Goal: Information Seeking & Learning: Learn about a topic

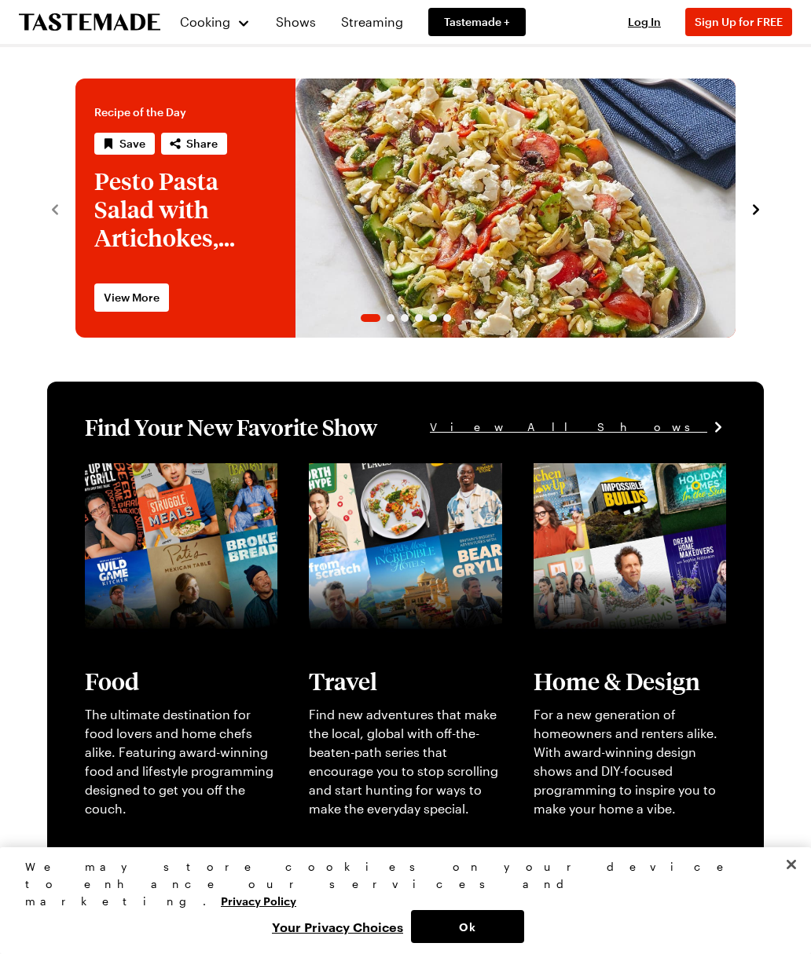
click at [739, 21] on span "Sign Up for FREE" at bounding box center [738, 21] width 88 height 13
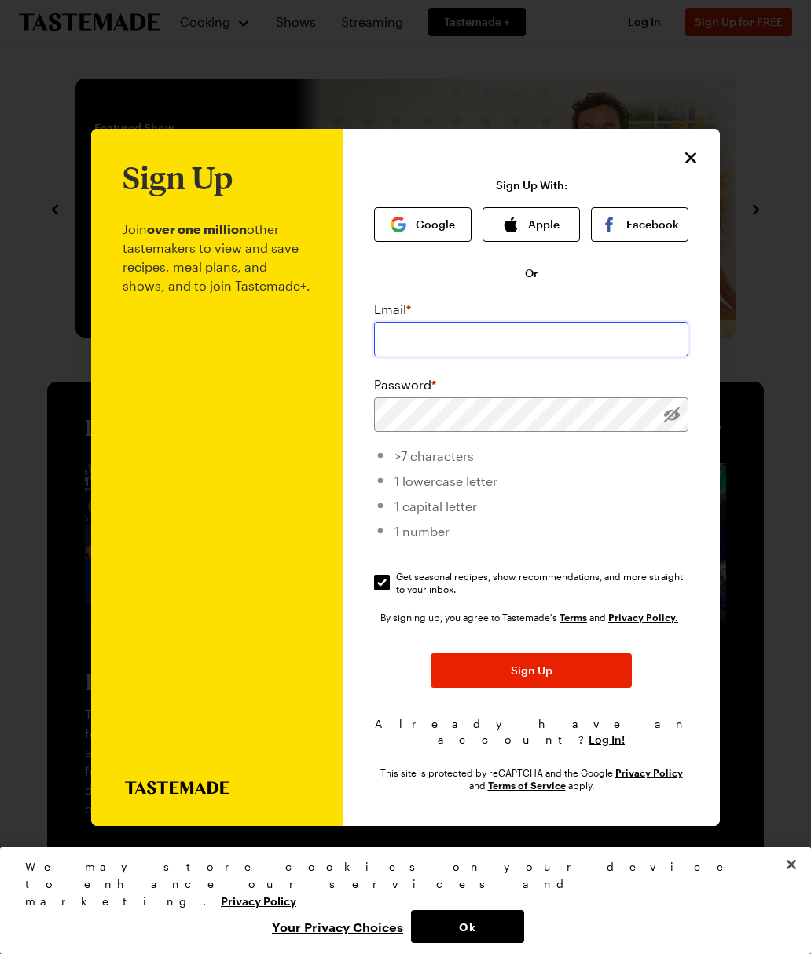
click at [445, 323] on input "email" at bounding box center [531, 339] width 314 height 35
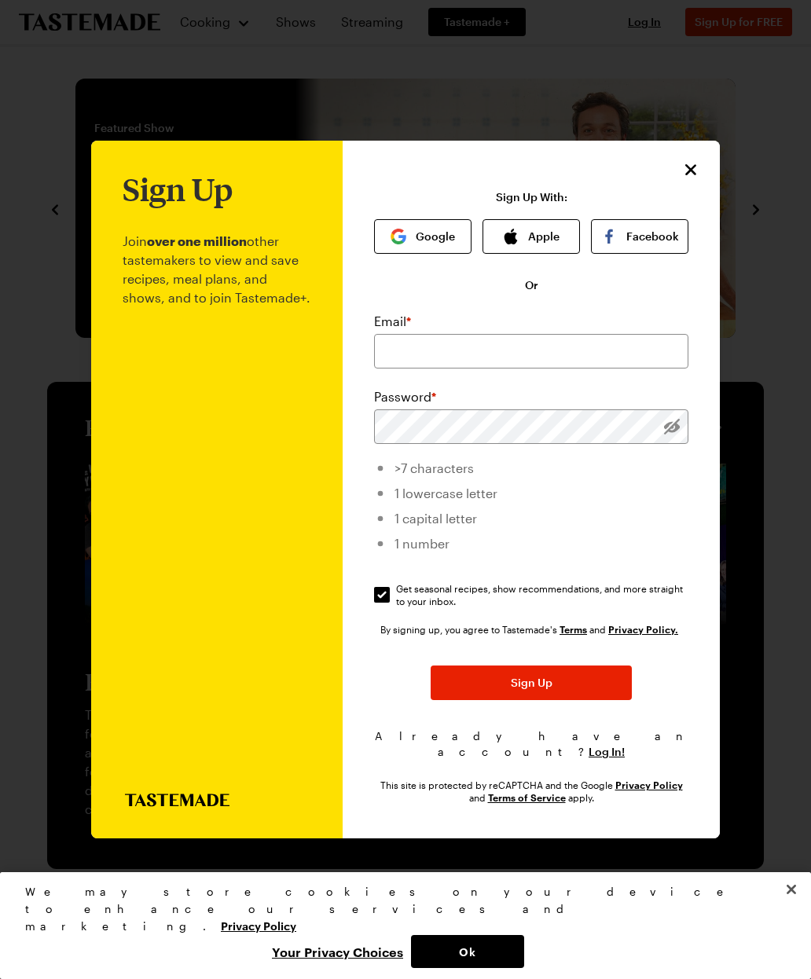
type input "[PERSON_NAME][EMAIL_ADDRESS][PERSON_NAME][DOMAIN_NAME]"
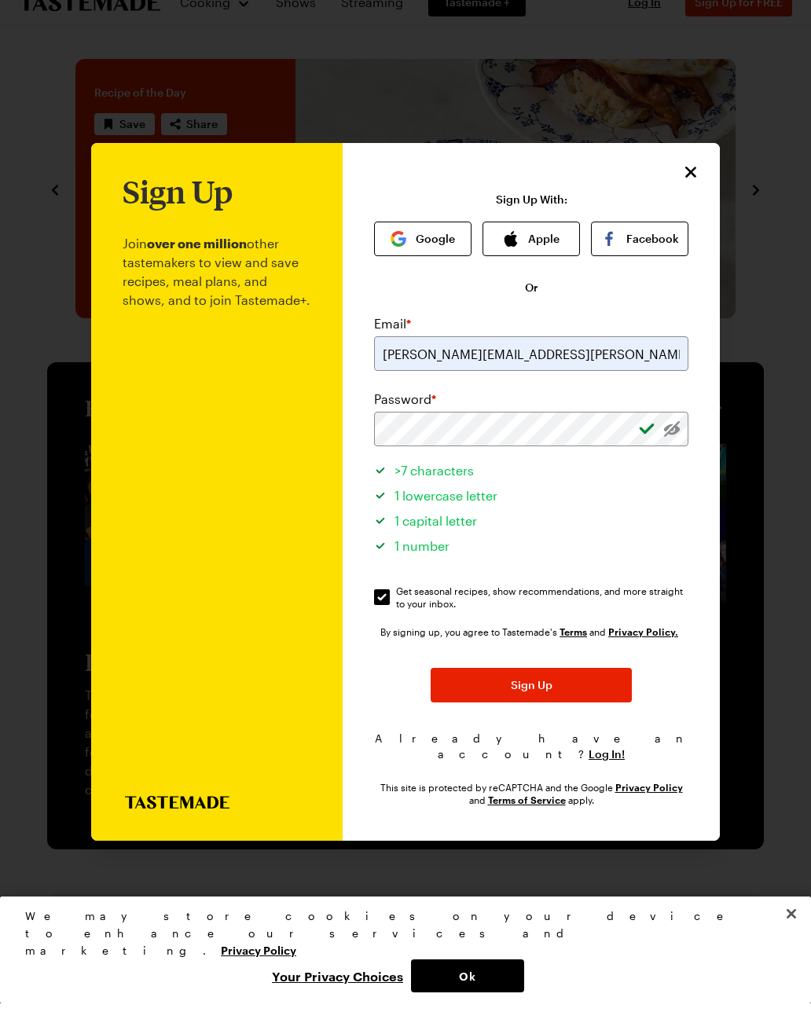
click at [547, 687] on button "Sign Up" at bounding box center [530, 704] width 201 height 35
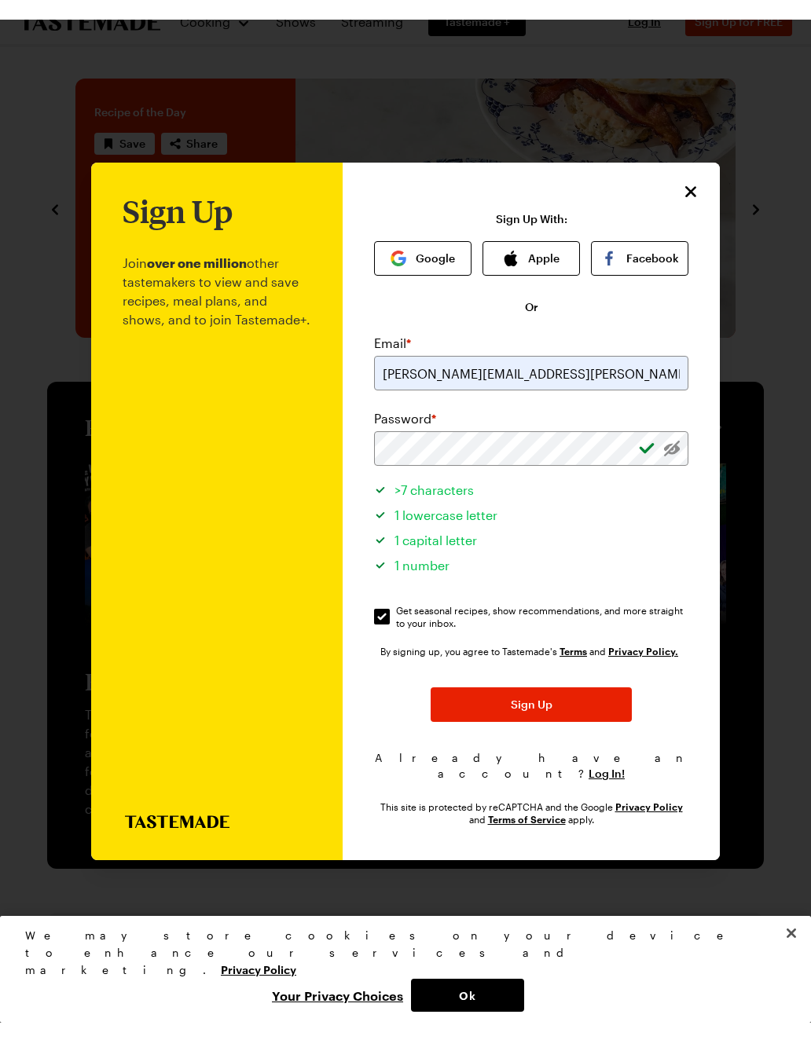
scroll to position [20, 0]
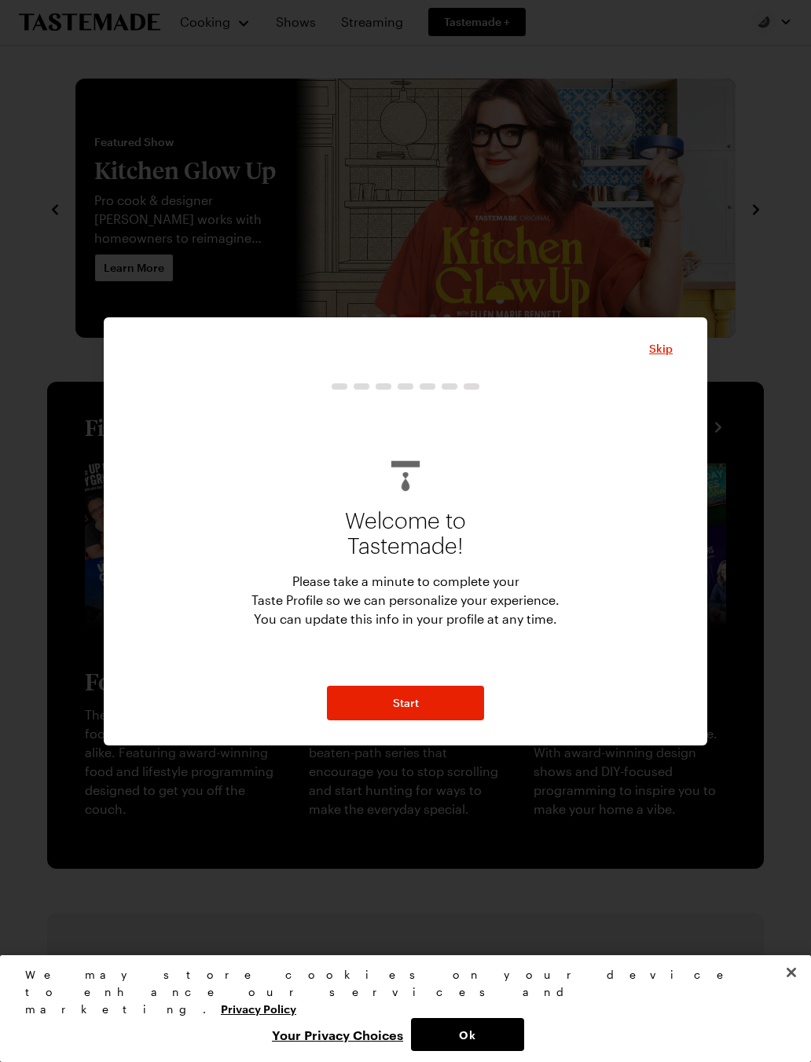
click at [438, 741] on div "Skip Welcome to Tastemade! Please take a minute to complete your Taste Profile …" at bounding box center [405, 531] width 603 height 428
click at [432, 693] on button "Start" at bounding box center [405, 703] width 157 height 35
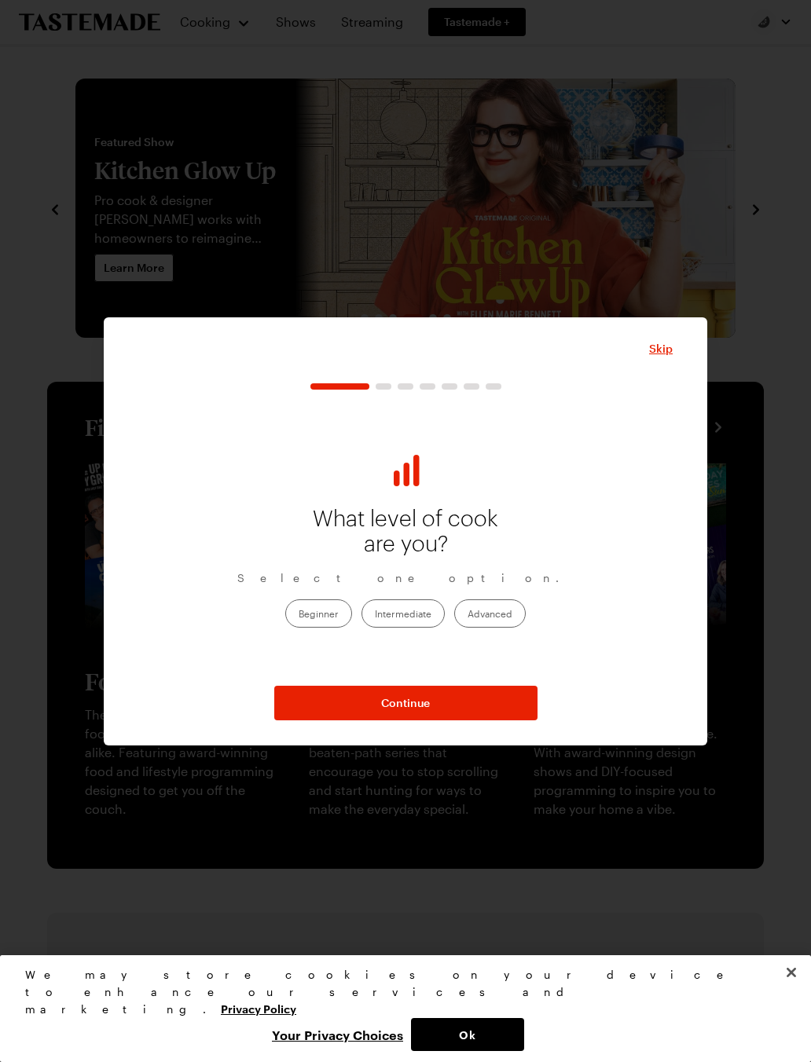
click at [408, 617] on label "Intermediate" at bounding box center [402, 613] width 83 height 28
click at [375, 615] on input "Intermediate" at bounding box center [375, 615] width 0 height 0
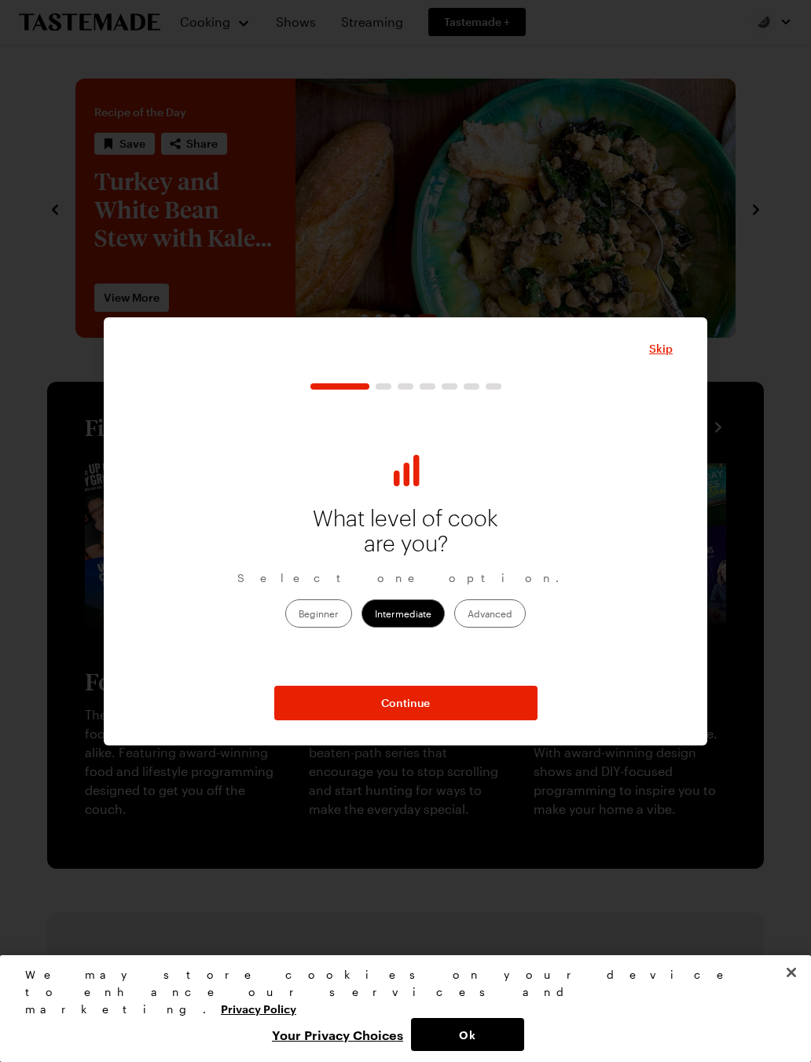
click at [427, 712] on button "Continue" at bounding box center [405, 703] width 263 height 35
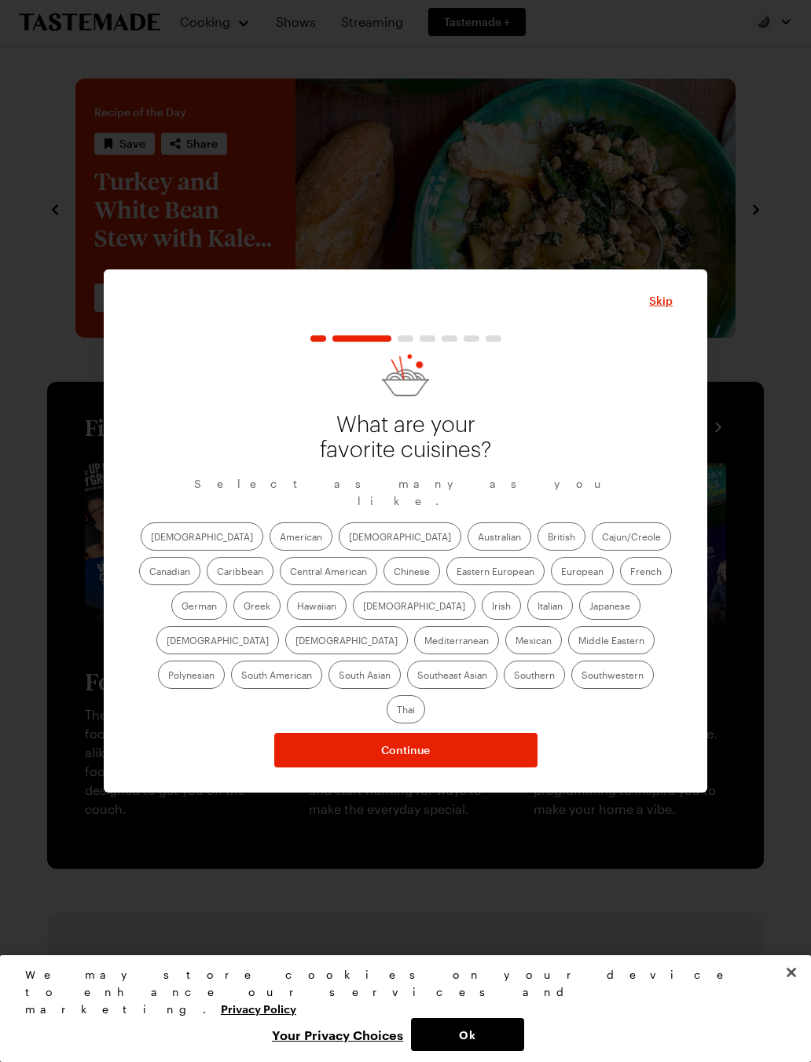
click at [269, 551] on label "American" at bounding box center [300, 536] width 63 height 28
click at [280, 538] on input "American" at bounding box center [280, 538] width 0 height 0
click at [339, 551] on label "[DEMOGRAPHIC_DATA]" at bounding box center [400, 536] width 123 height 28
click at [349, 538] on input "[DEMOGRAPHIC_DATA]" at bounding box center [349, 538] width 0 height 0
click at [537, 551] on label "British" at bounding box center [561, 536] width 48 height 28
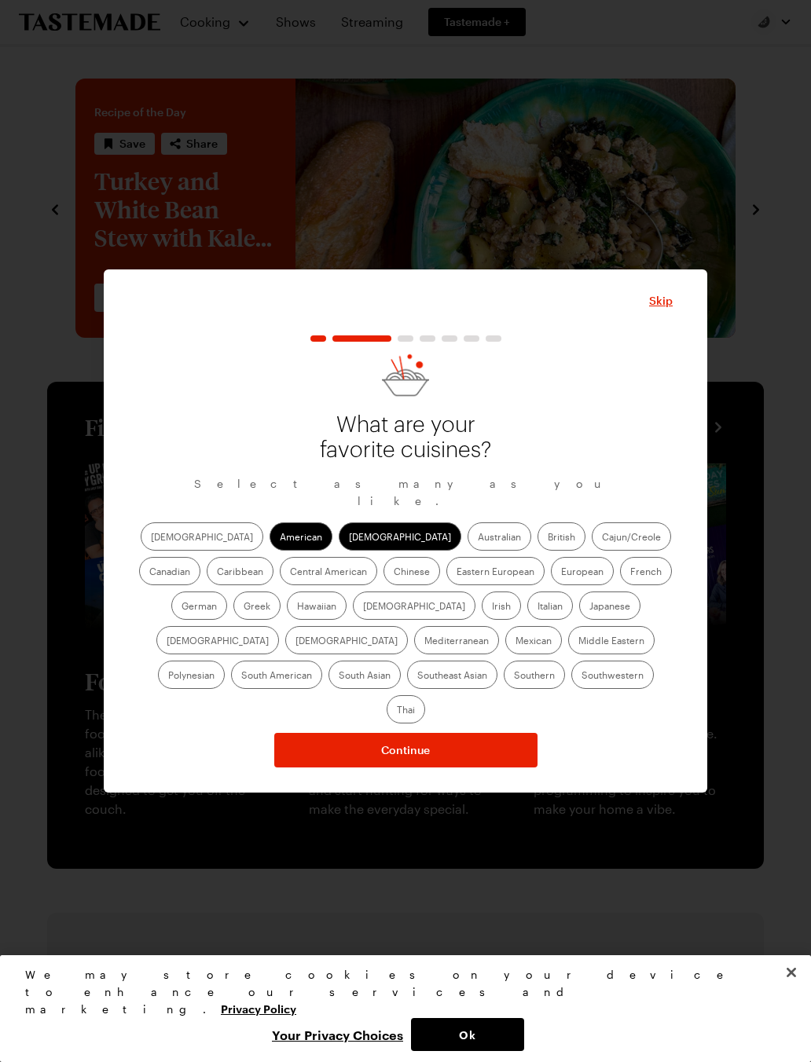
click at [547, 538] on input "British" at bounding box center [547, 538] width 0 height 0
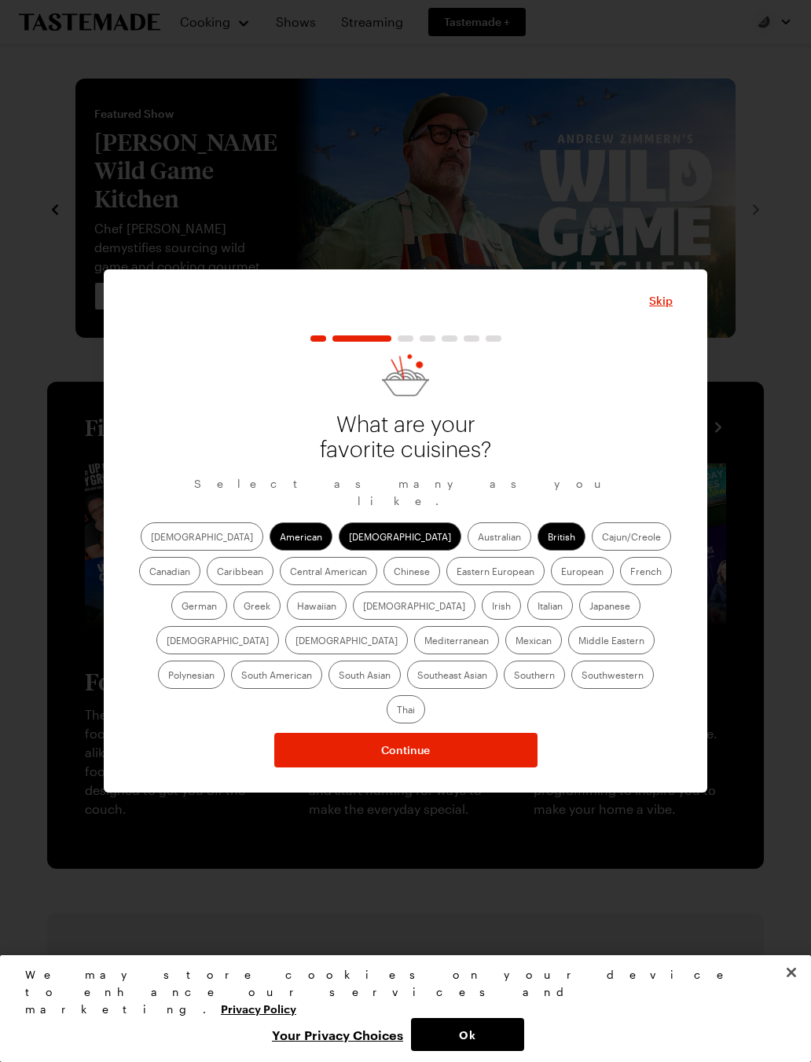
click at [591, 551] on label "Cajun/Creole" at bounding box center [630, 536] width 79 height 28
click at [602, 538] on input "Cajun/Creole" at bounding box center [602, 538] width 0 height 0
click at [280, 585] on label "Central American" at bounding box center [328, 571] width 97 height 28
click at [290, 573] on American "Central American" at bounding box center [290, 573] width 0 height 0
click at [383, 585] on label "Chinese" at bounding box center [411, 571] width 57 height 28
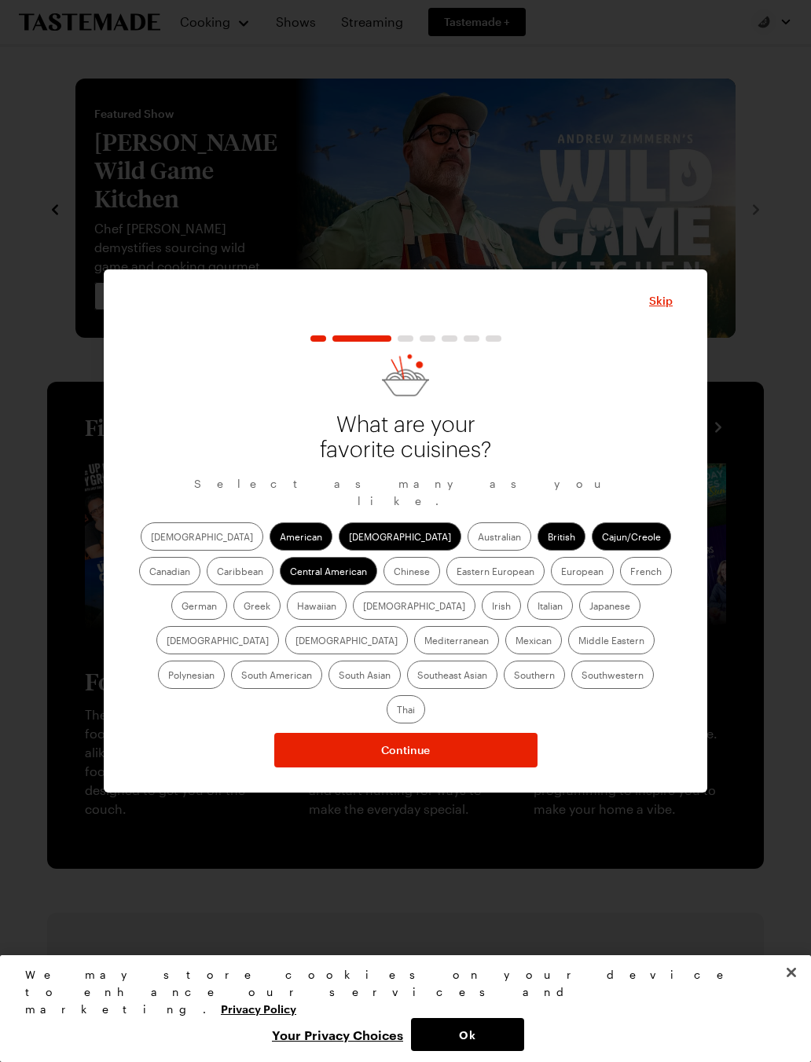
click at [394, 573] on input "Chinese" at bounding box center [394, 573] width 0 height 0
click at [551, 585] on label "European" at bounding box center [582, 571] width 63 height 28
click at [561, 573] on input "European" at bounding box center [561, 573] width 0 height 0
click at [620, 585] on label "French" at bounding box center [646, 571] width 52 height 28
click at [630, 573] on input "French" at bounding box center [630, 573] width 0 height 0
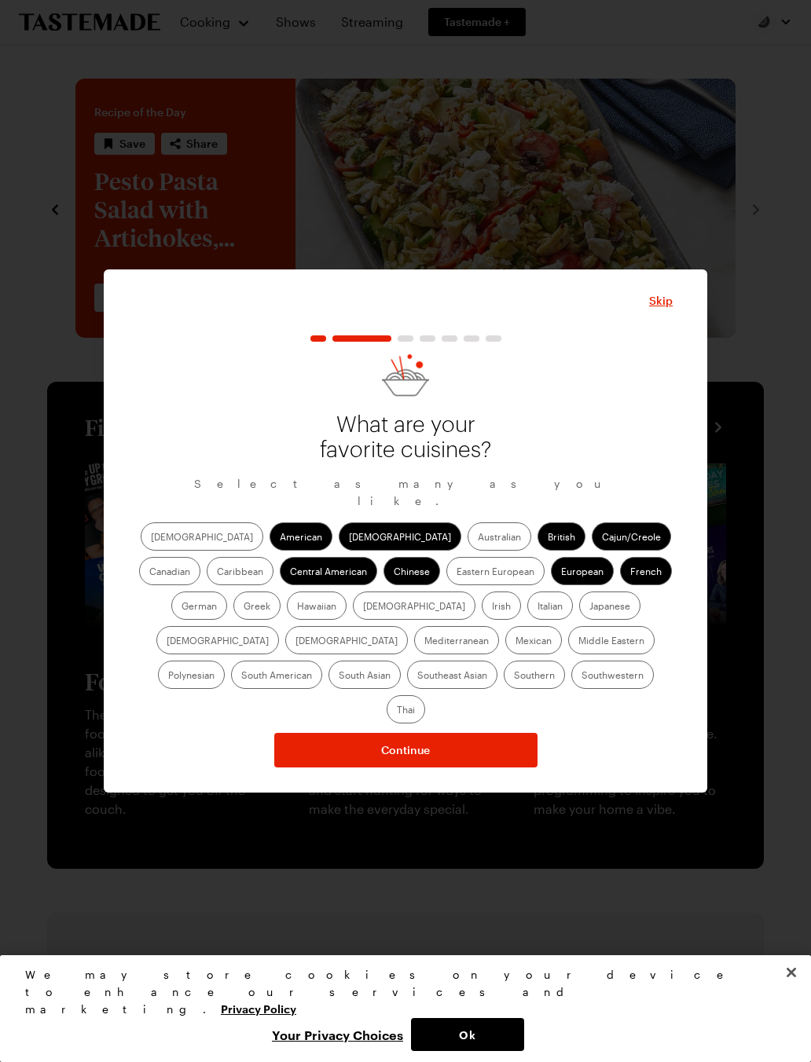
click at [280, 591] on label "Greek" at bounding box center [256, 605] width 47 height 28
click at [243, 607] on input "Greek" at bounding box center [243, 607] width 0 height 0
click at [287, 620] on label "Hawaiian" at bounding box center [317, 605] width 60 height 28
click at [297, 607] on input "Hawaiian" at bounding box center [297, 607] width 0 height 0
click at [481, 614] on label "Irish" at bounding box center [500, 605] width 39 height 28
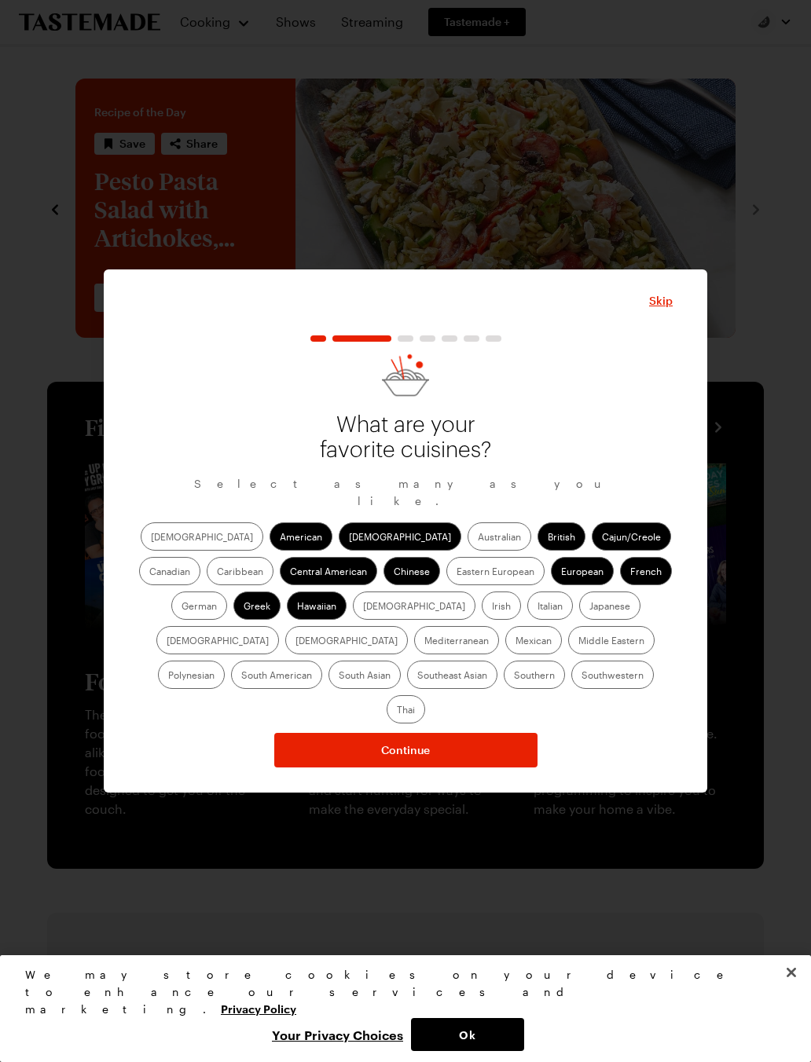
click at [492, 607] on input "Irish" at bounding box center [492, 607] width 0 height 0
click at [527, 615] on label "Italian" at bounding box center [550, 605] width 46 height 28
click at [537, 607] on input "Italian" at bounding box center [537, 607] width 0 height 0
click at [579, 620] on label "Japanese" at bounding box center [609, 605] width 61 height 28
click at [589, 607] on input "Japanese" at bounding box center [589, 607] width 0 height 0
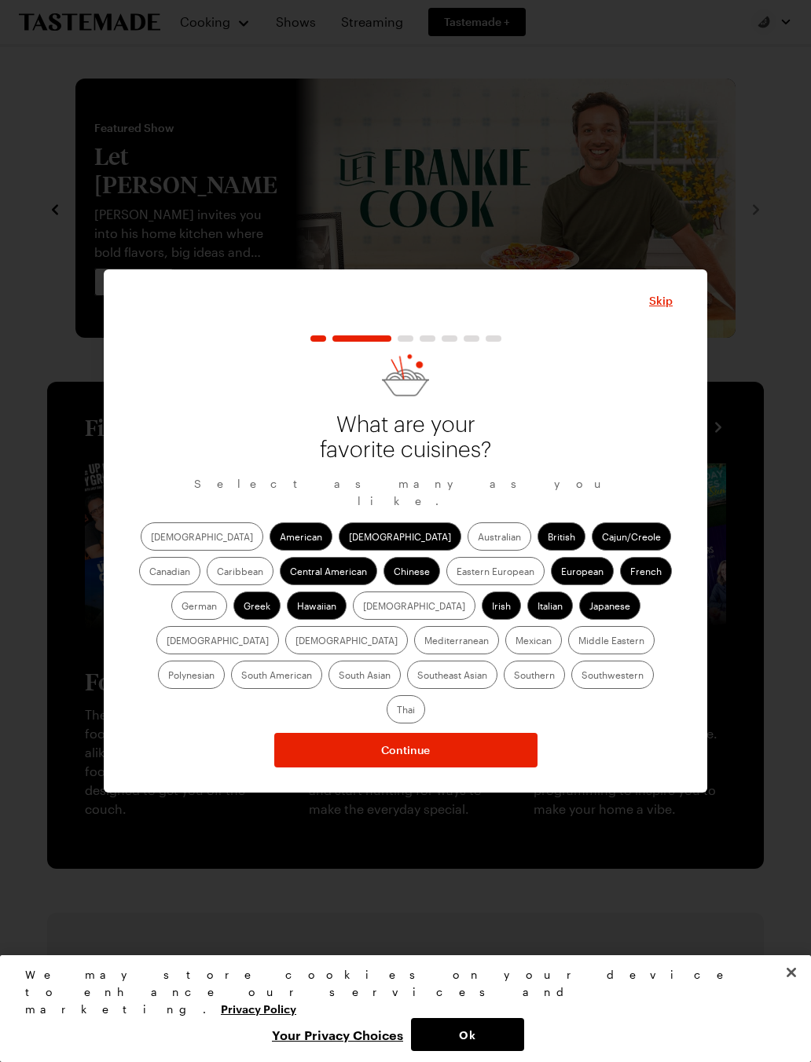
click at [499, 626] on label "Mediterranean" at bounding box center [456, 640] width 85 height 28
click at [424, 642] on input "Mediterranean" at bounding box center [424, 642] width 0 height 0
click at [505, 653] on label "Mexican" at bounding box center [533, 640] width 57 height 28
click at [515, 642] on input "Mexican" at bounding box center [515, 642] width 0 height 0
click at [503, 684] on label "Southern" at bounding box center [533, 675] width 61 height 28
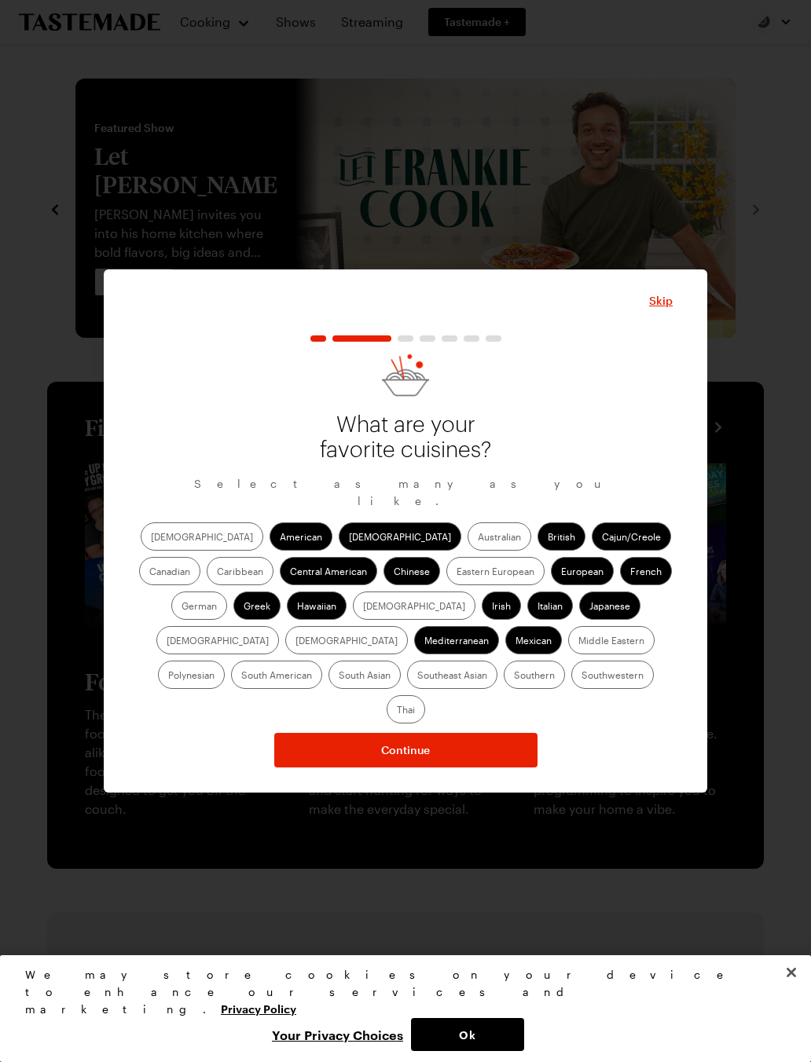
click at [514, 676] on input "Southern" at bounding box center [514, 676] width 0 height 0
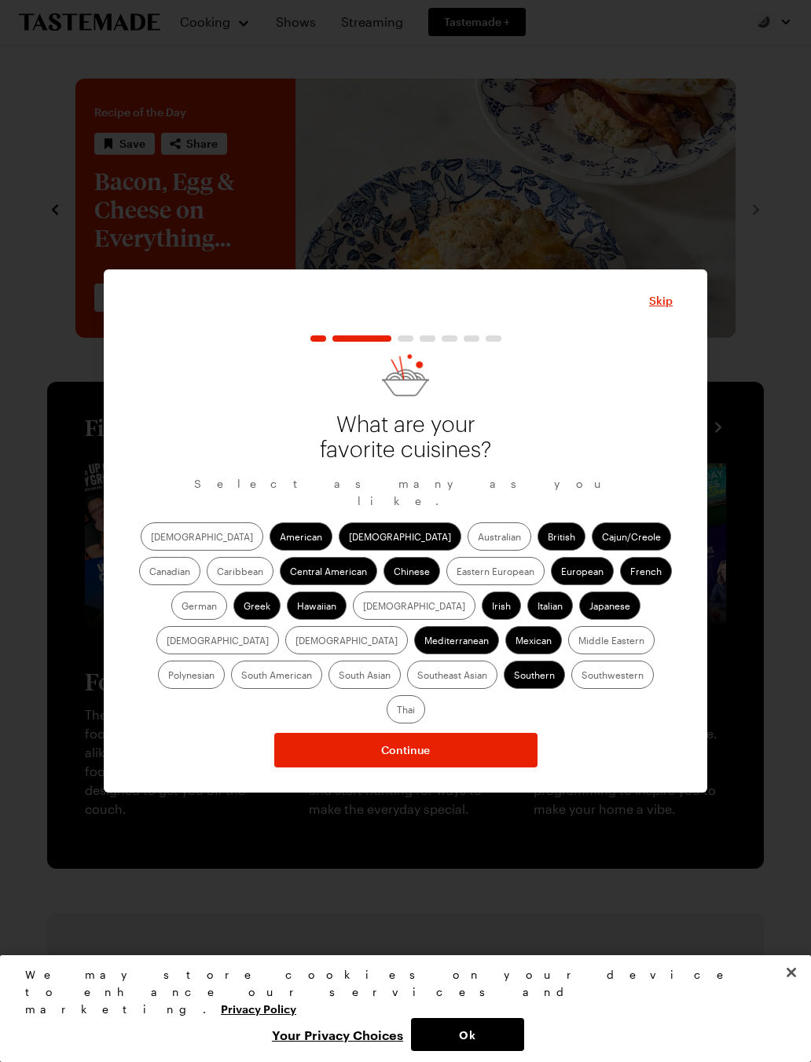
click at [571, 687] on label "Southwestern" at bounding box center [612, 675] width 82 height 28
click at [581, 676] on input "Southwestern" at bounding box center [581, 676] width 0 height 0
click at [452, 733] on button "Continue" at bounding box center [405, 750] width 263 height 35
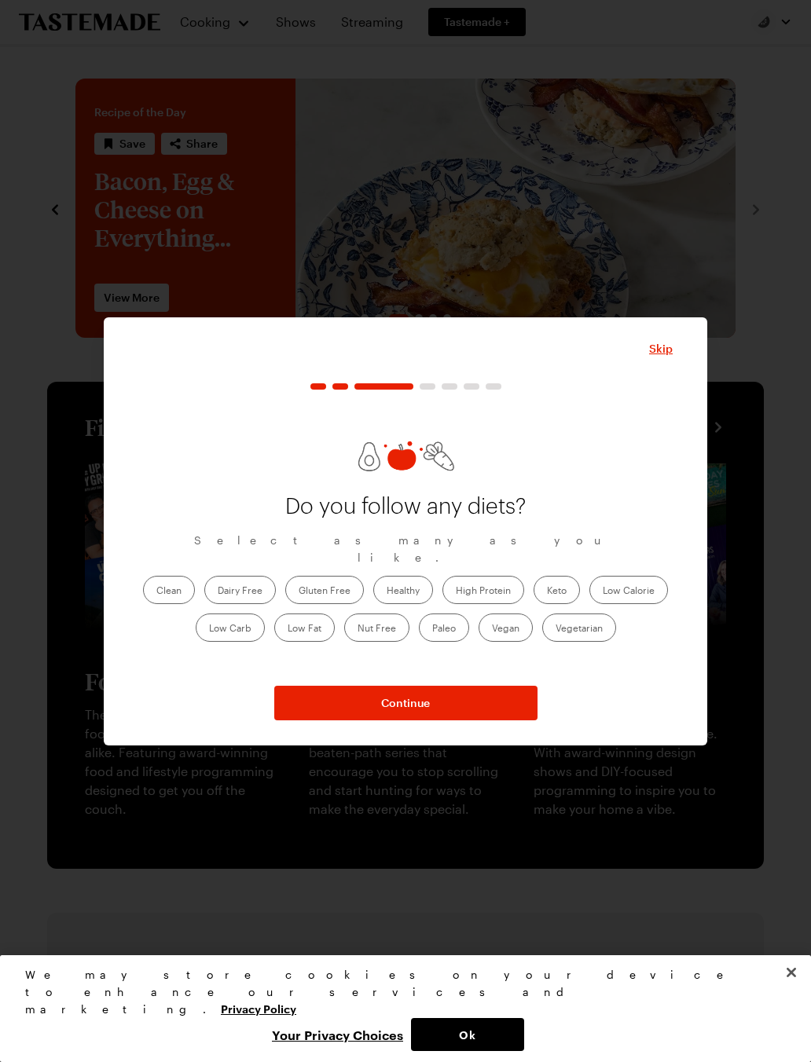
click at [444, 699] on button "Continue" at bounding box center [405, 703] width 263 height 35
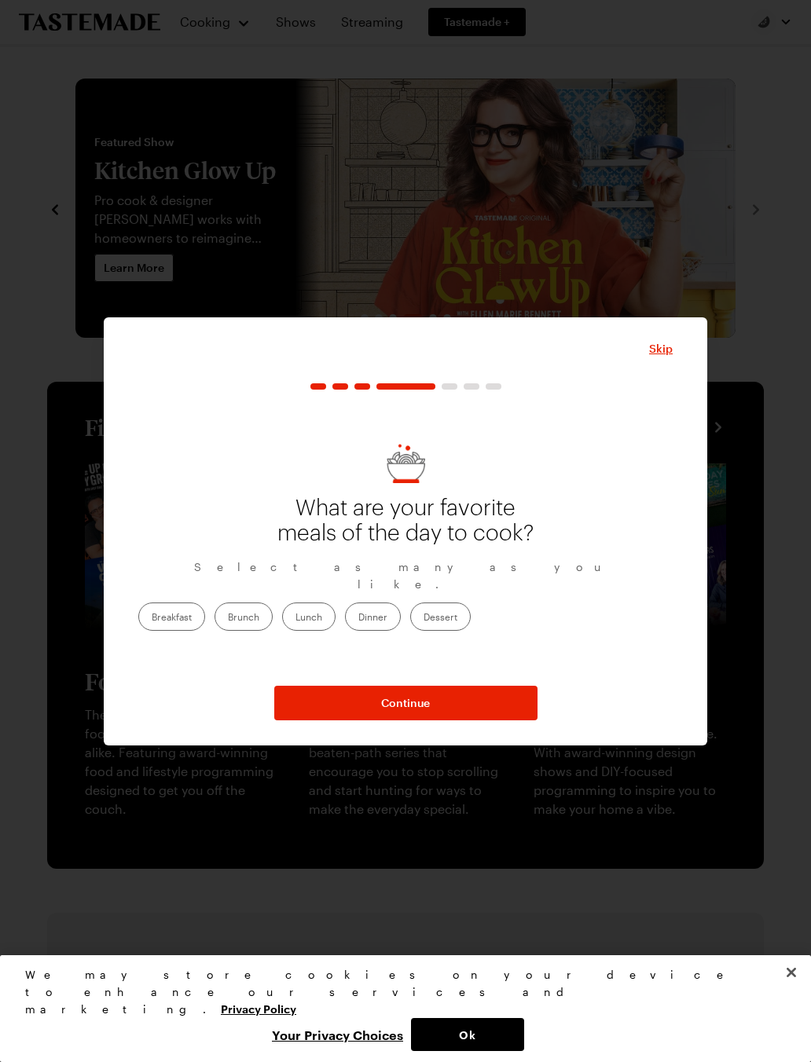
click at [335, 606] on label "Lunch" at bounding box center [308, 616] width 53 height 28
click at [295, 618] on input "Lunch" at bounding box center [295, 618] width 0 height 0
click at [401, 618] on label "Dinner" at bounding box center [373, 616] width 56 height 28
click at [358, 618] on input "Dinner" at bounding box center [358, 618] width 0 height 0
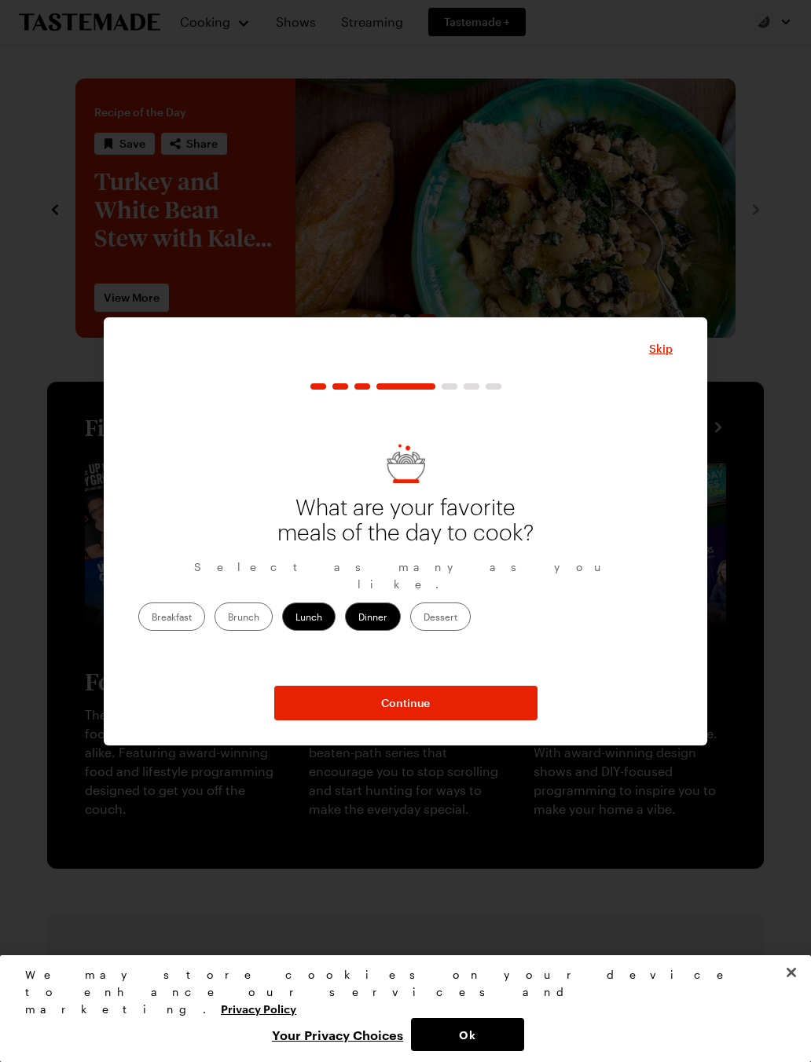
click at [441, 703] on button "Continue" at bounding box center [405, 703] width 263 height 35
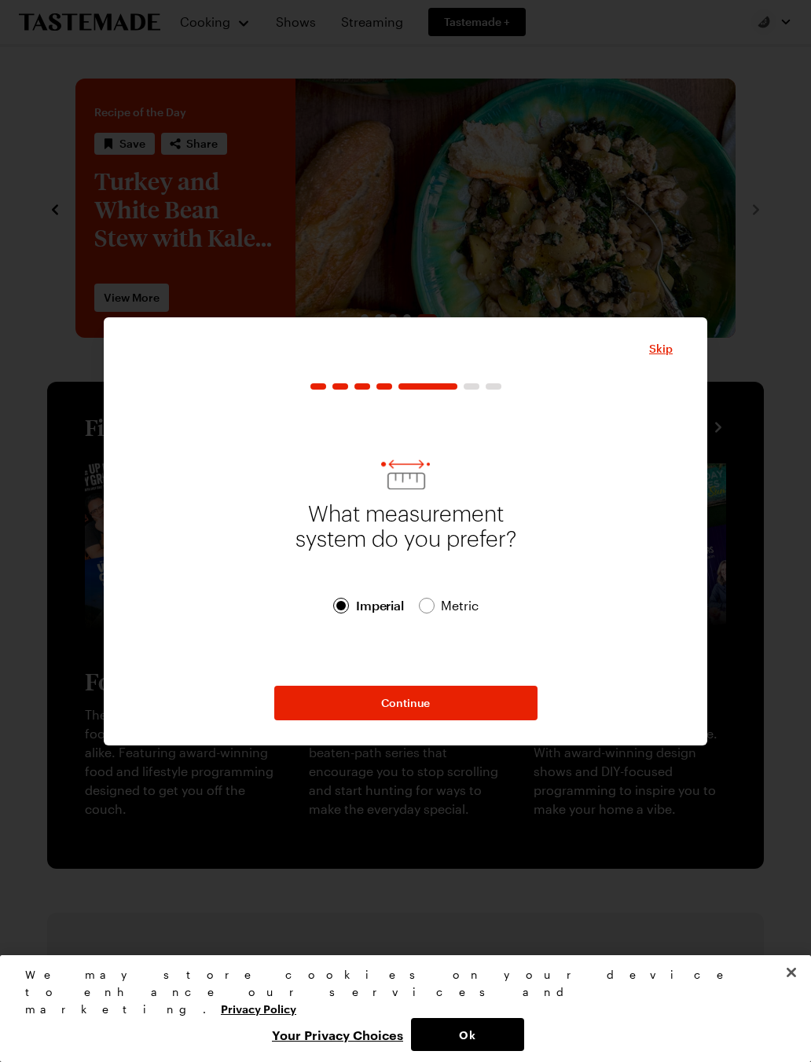
click at [406, 694] on button "Continue" at bounding box center [405, 703] width 263 height 35
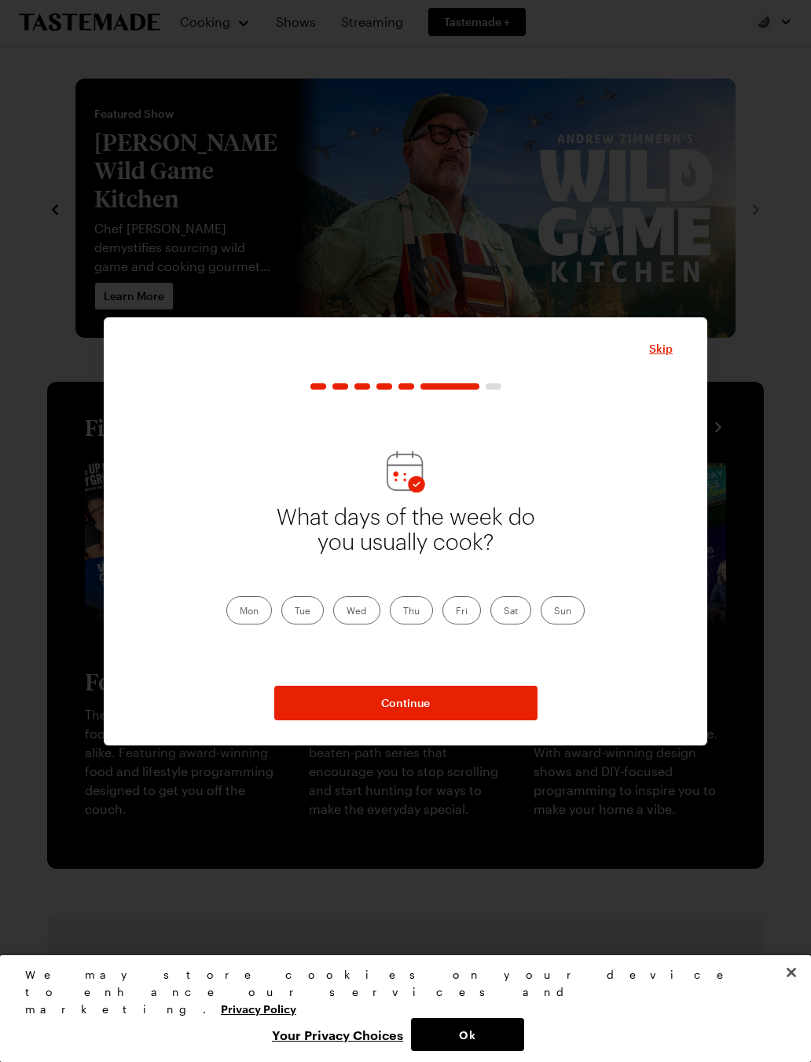
click at [460, 619] on label "Fri" at bounding box center [461, 610] width 38 height 28
click at [456, 612] on input "Fri" at bounding box center [456, 612] width 0 height 0
click at [507, 614] on label "Sat" at bounding box center [510, 610] width 41 height 28
click at [503, 612] on input "Sat" at bounding box center [503, 612] width 0 height 0
click at [562, 621] on label "Sun" at bounding box center [562, 610] width 44 height 28
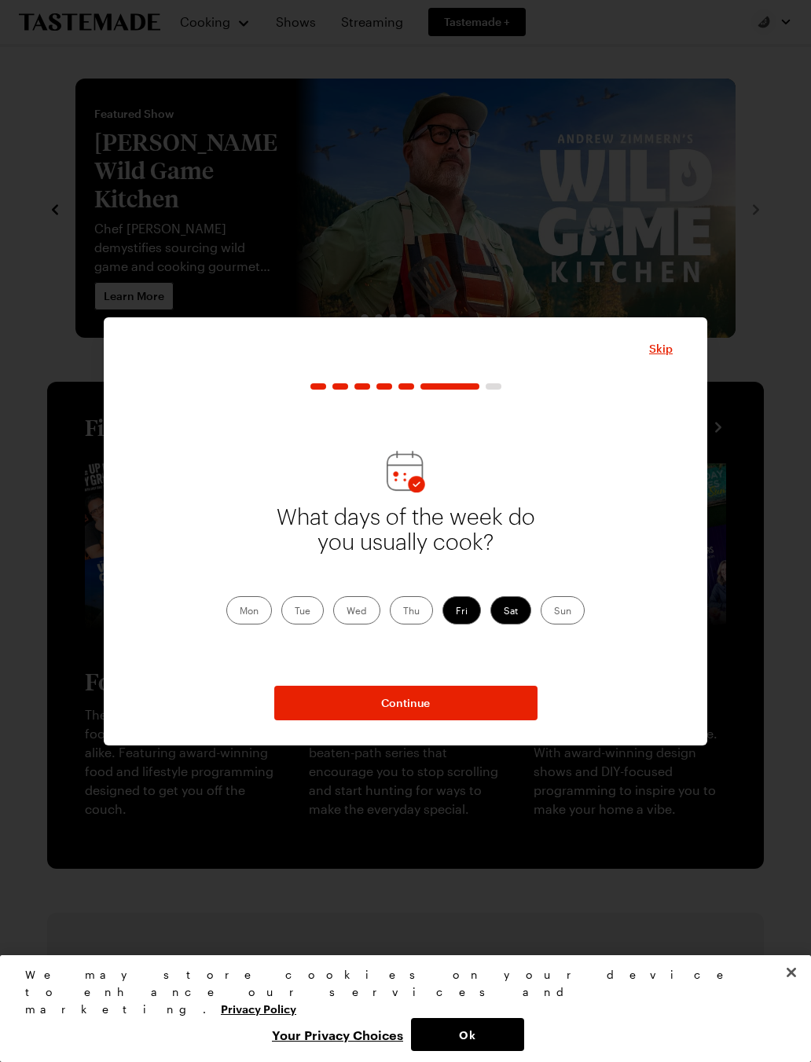
click at [554, 612] on input "Sun" at bounding box center [554, 612] width 0 height 0
click at [438, 699] on button "Continue" at bounding box center [405, 703] width 263 height 35
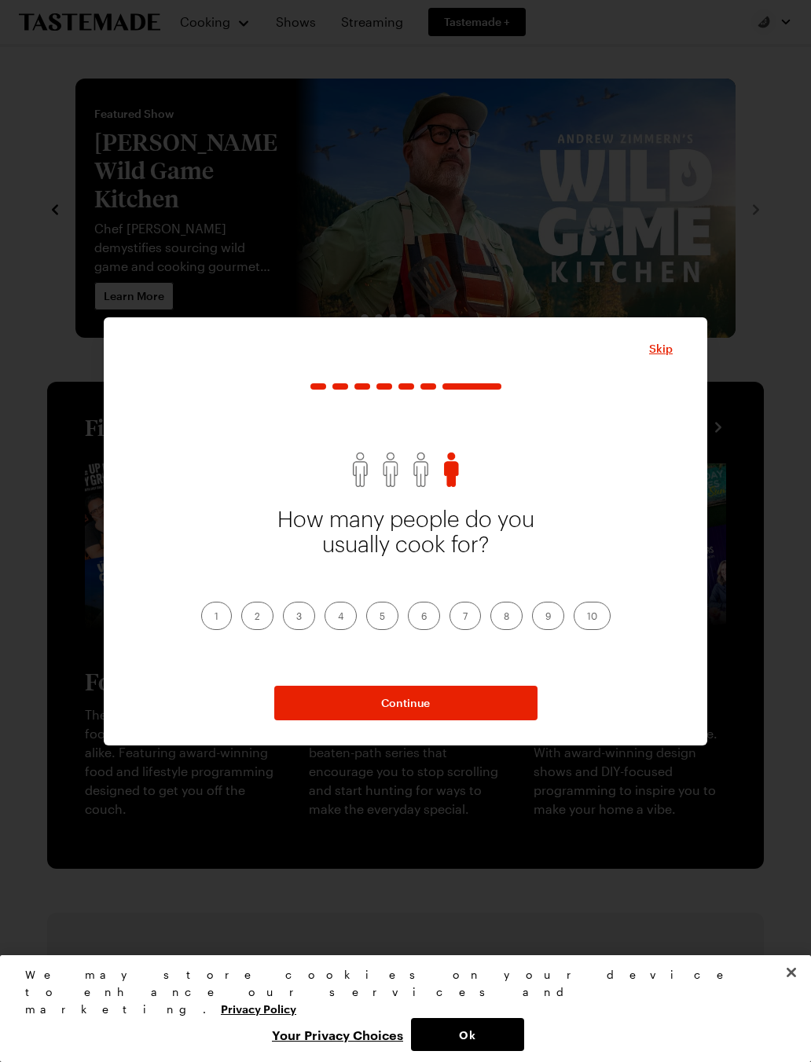
click at [254, 622] on label "2" at bounding box center [257, 616] width 32 height 28
click at [254, 617] on input "2" at bounding box center [254, 617] width 0 height 0
click at [426, 712] on button "Continue" at bounding box center [405, 703] width 263 height 35
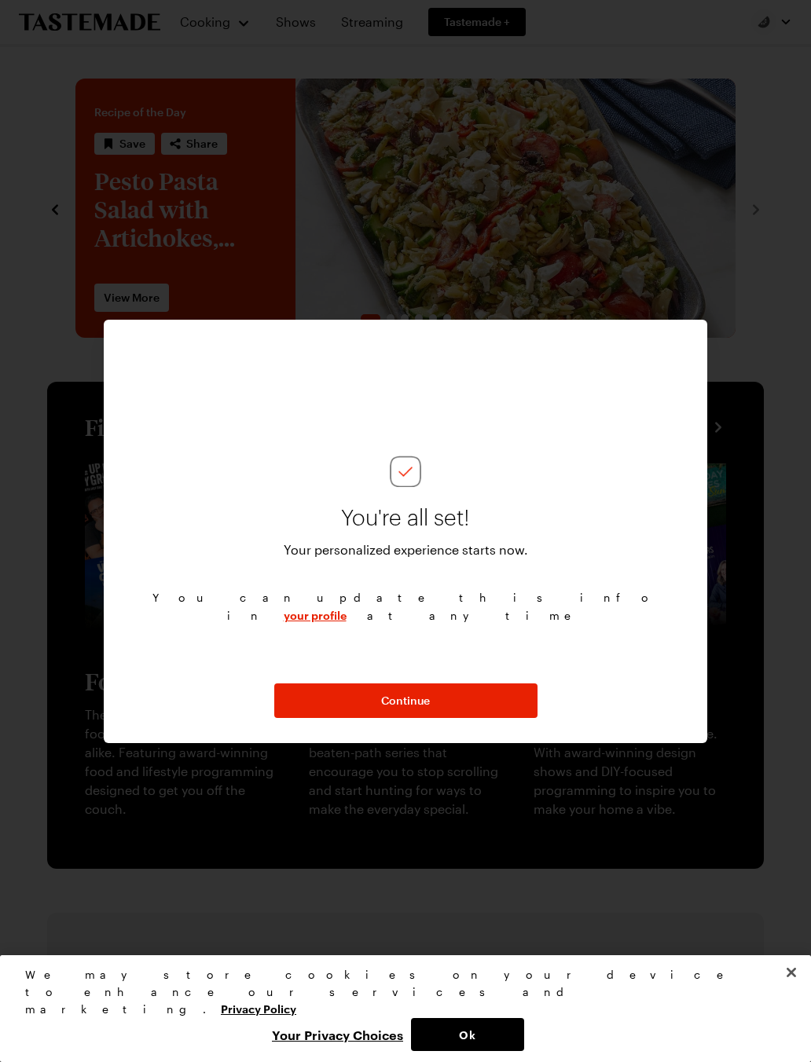
click at [417, 712] on button "Continue" at bounding box center [405, 700] width 263 height 35
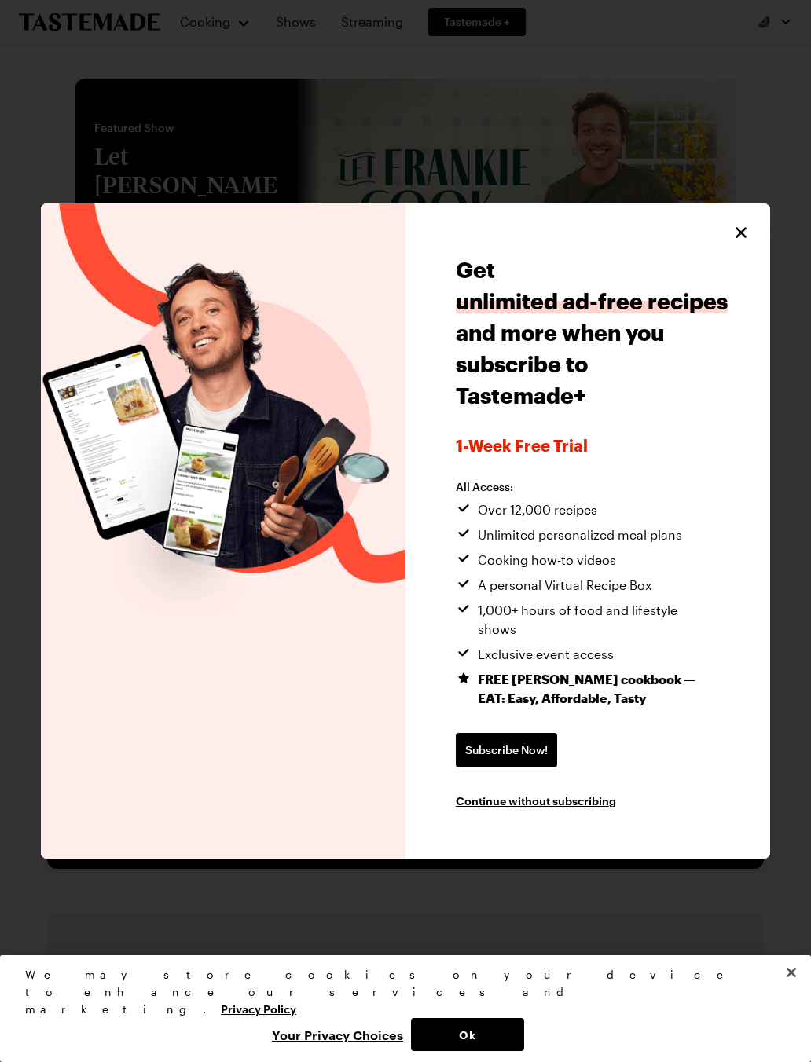
click at [569, 796] on span "Continue without subscribing" at bounding box center [536, 801] width 160 height 16
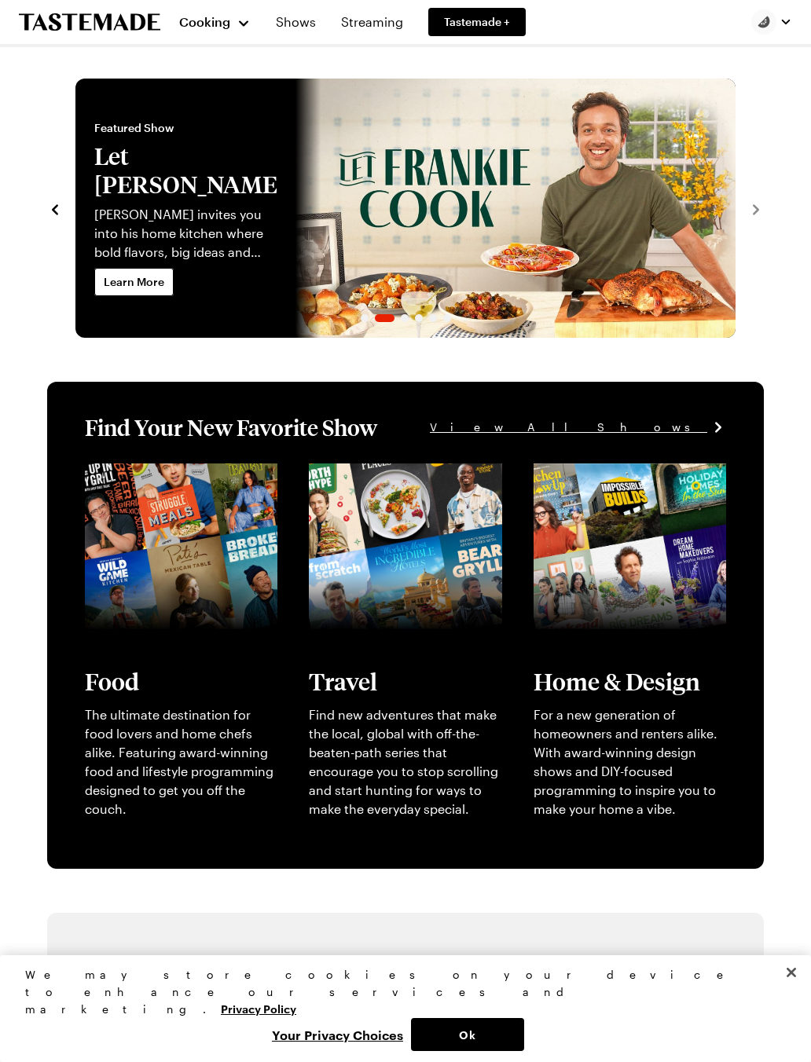
click at [233, 22] on div "Cooking" at bounding box center [214, 22] width 71 height 19
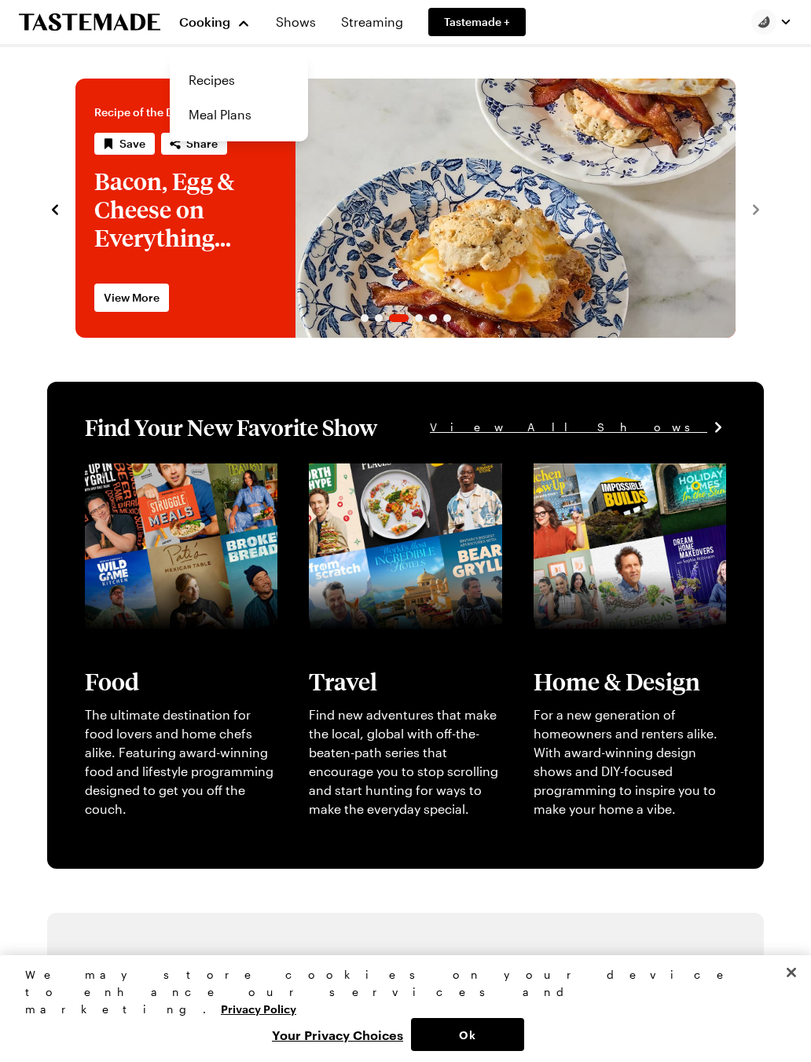
click at [224, 89] on link "Recipes" at bounding box center [238, 80] width 119 height 35
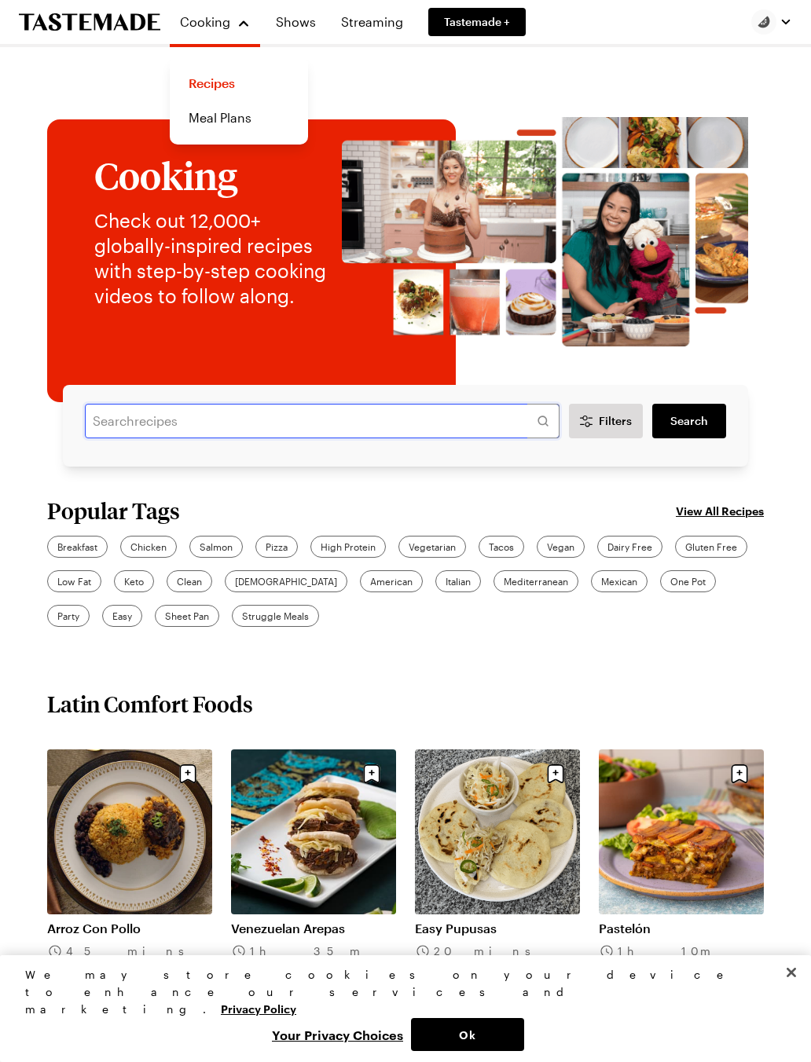
click at [330, 426] on input "text" at bounding box center [322, 421] width 474 height 35
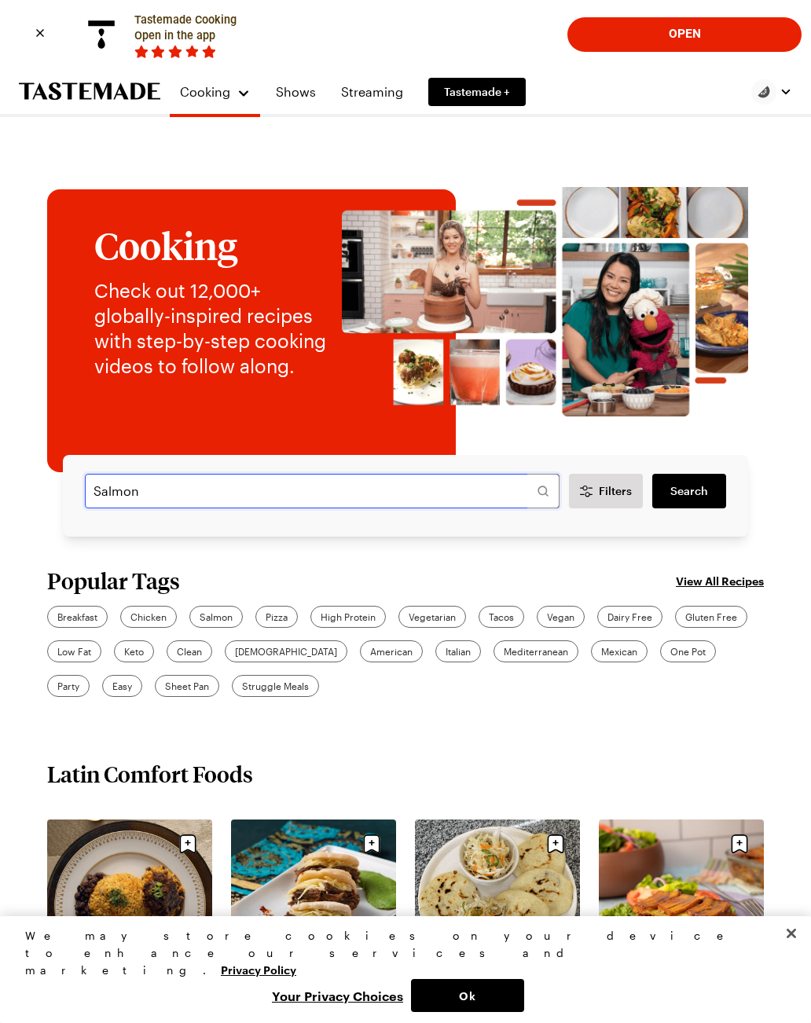
type input "Salmon"
click at [222, 617] on span "Salmon" at bounding box center [216, 617] width 33 height 14
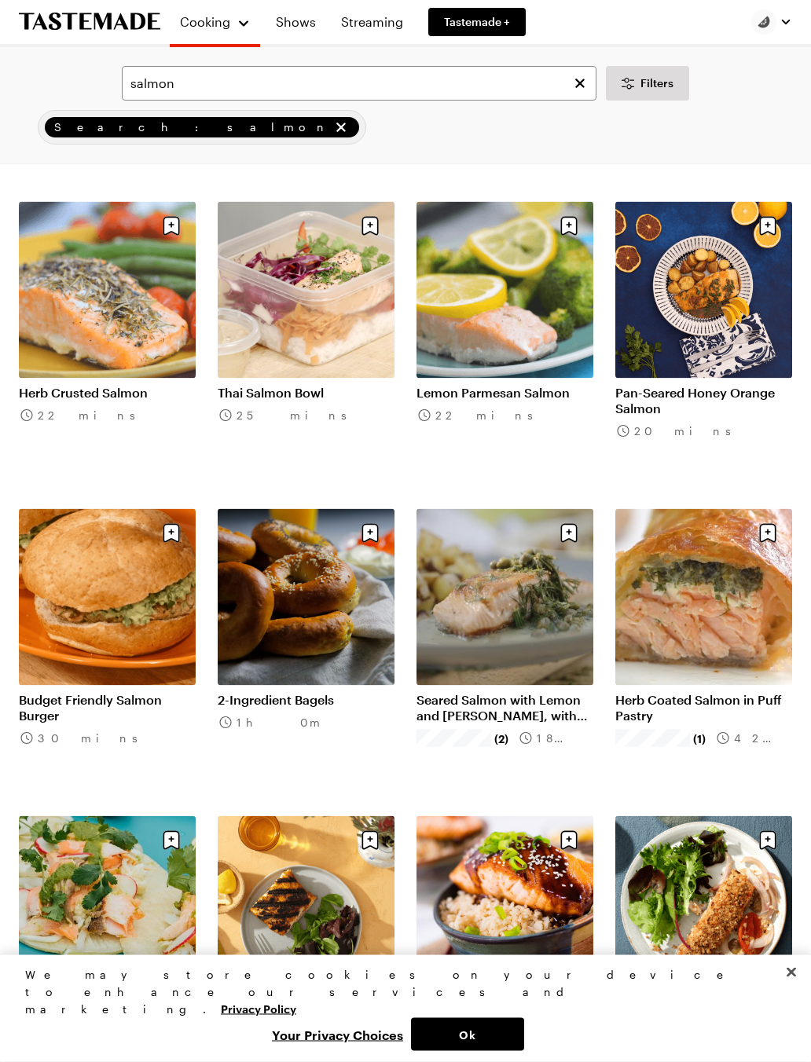
scroll to position [778, 0]
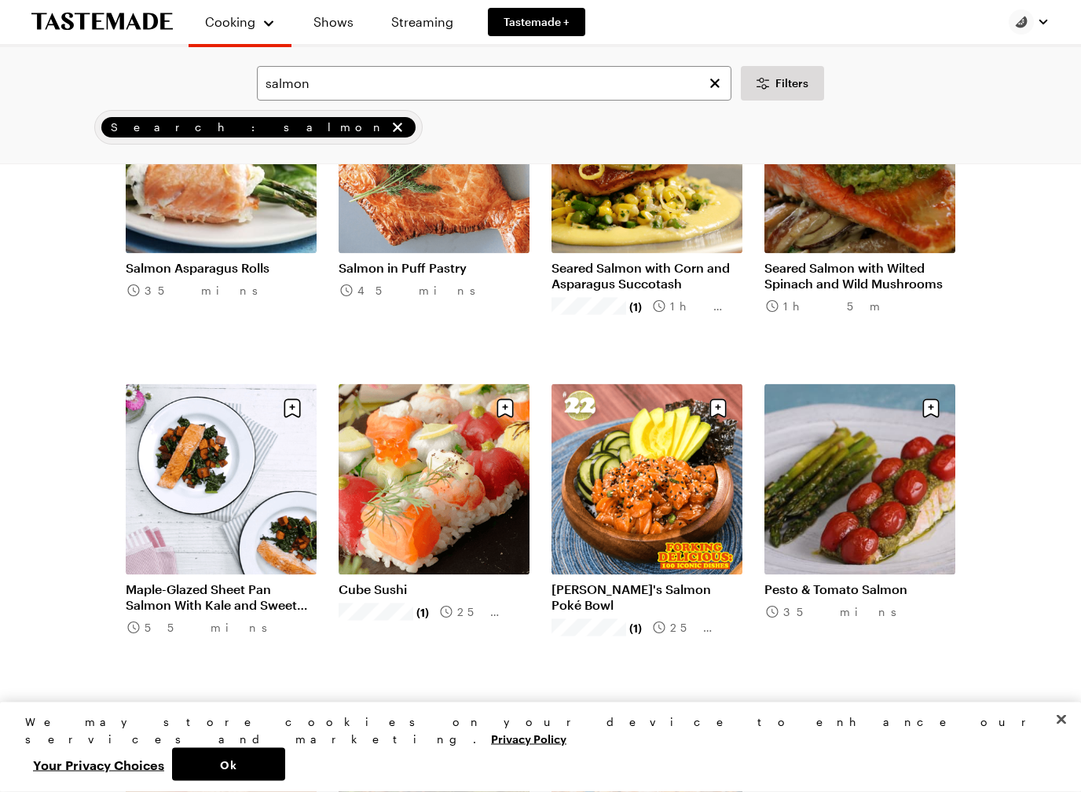
scroll to position [3173, 0]
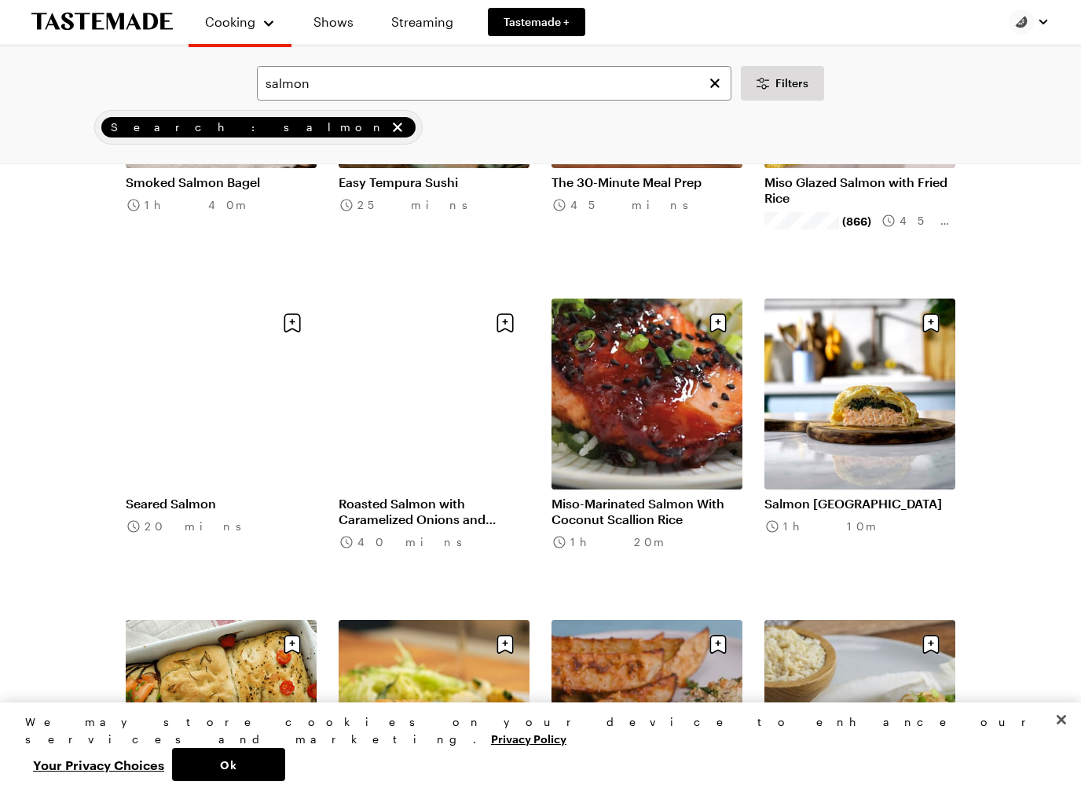
scroll to position [5184, 0]
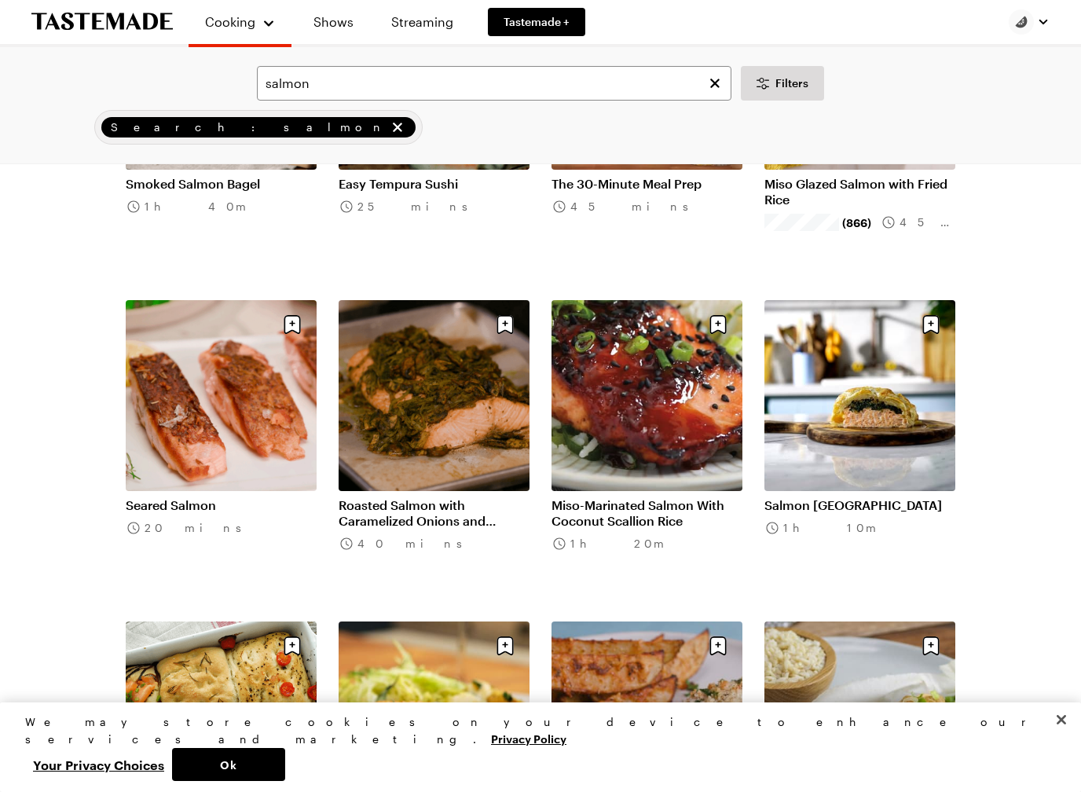
click at [810, 497] on link "Salmon [GEOGRAPHIC_DATA]" at bounding box center [859, 505] width 191 height 16
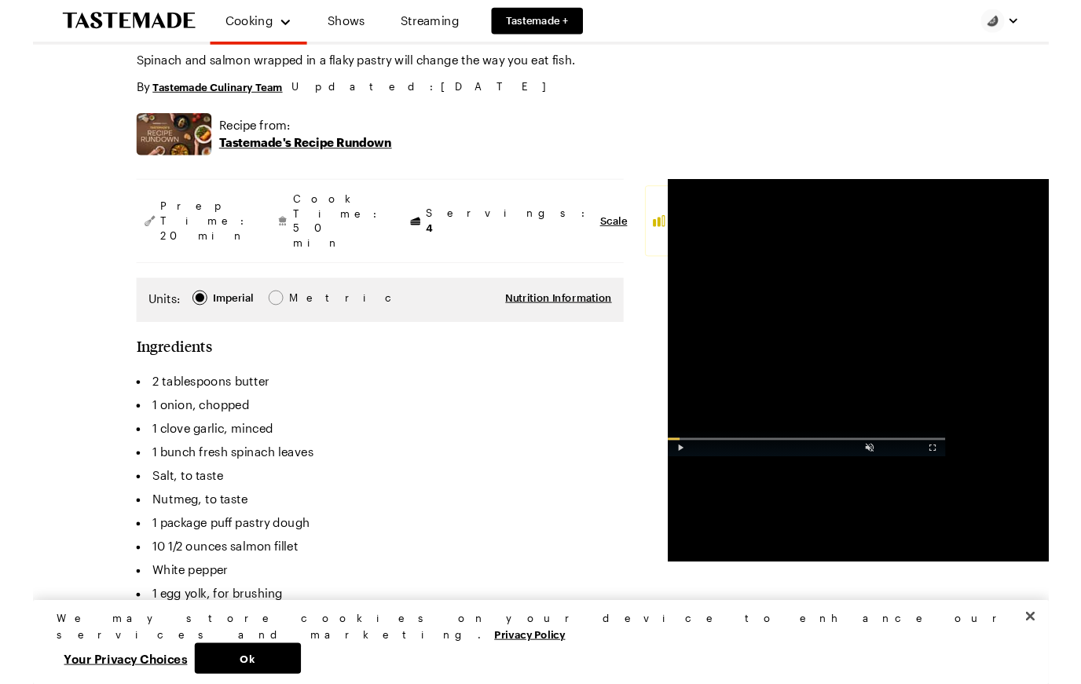
scroll to position [261, 0]
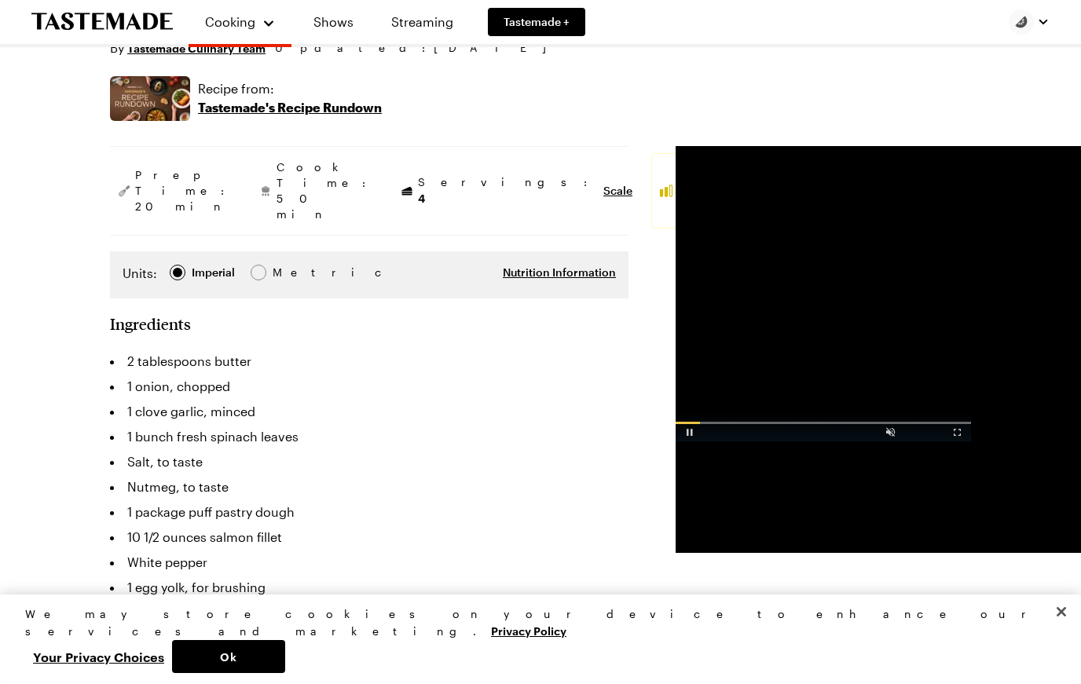
click at [676, 437] on div "Video Player" at bounding box center [689, 429] width 27 height 16
click at [676, 441] on div "Advertisement: 0:54" at bounding box center [823, 426] width 295 height 29
click at [676, 437] on div "Video Player" at bounding box center [689, 429] width 27 height 16
click at [676, 441] on div "Advertisement: 0:53" at bounding box center [823, 426] width 295 height 29
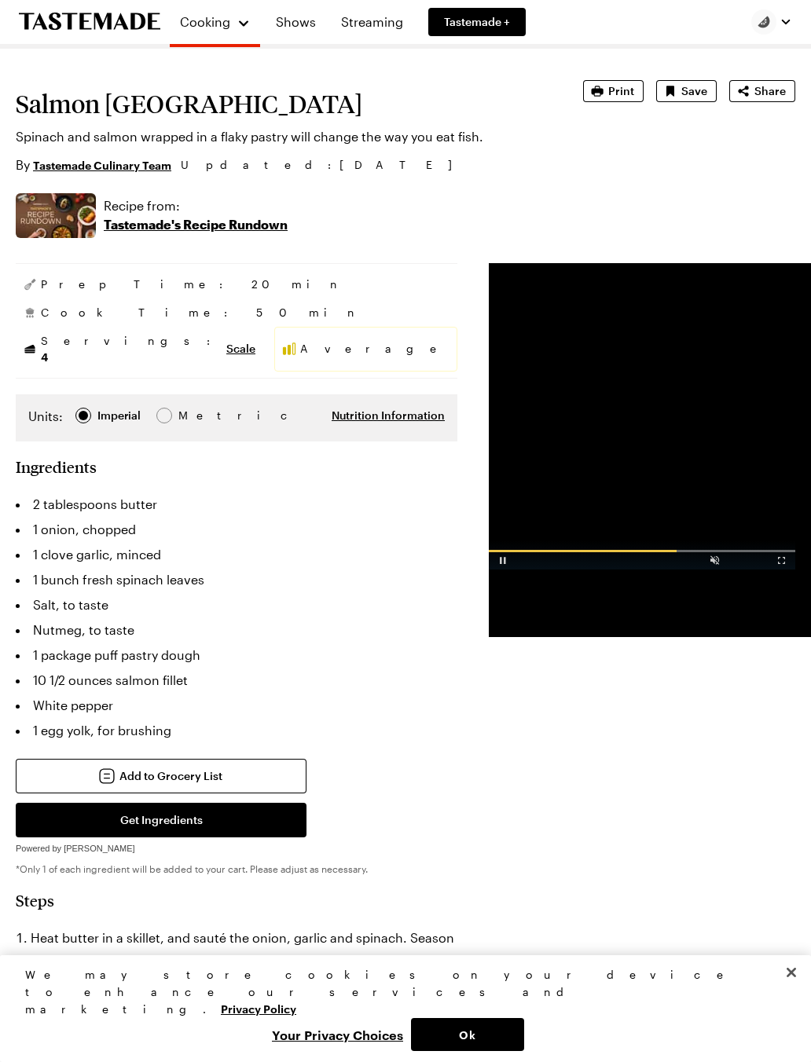
scroll to position [129, 0]
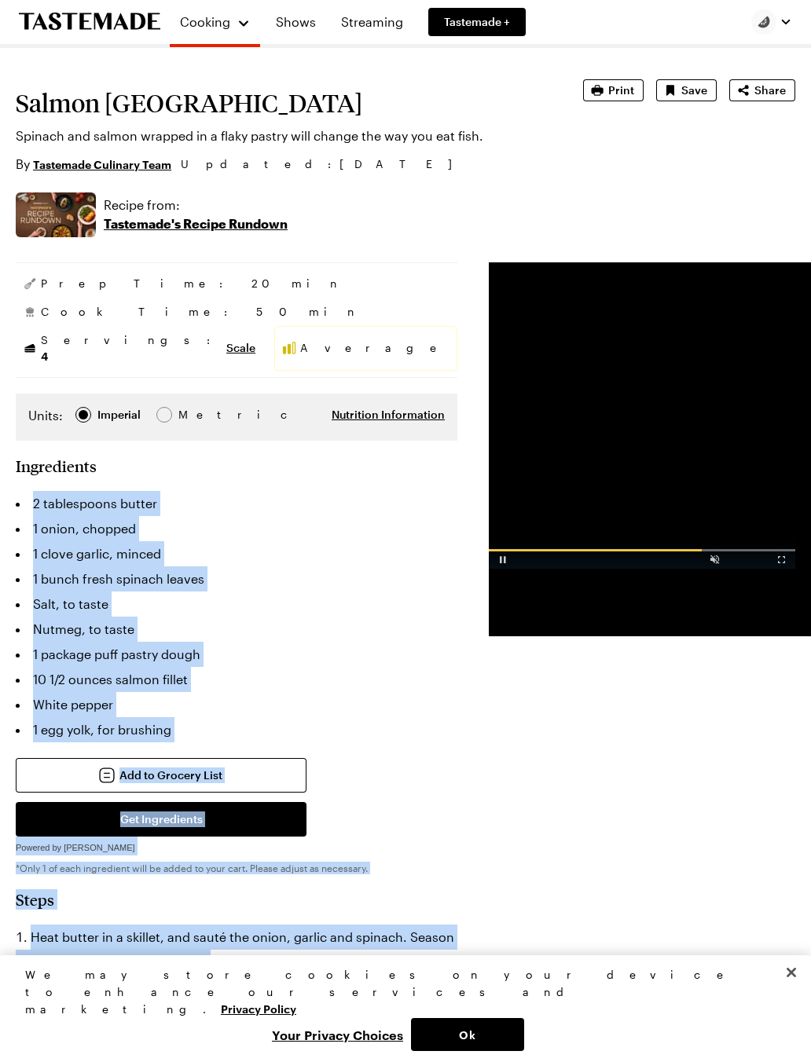
click at [27, 463] on section "Ingredients 2 tablespoons butter 1 onion, chopped 1 clove garlic, minced 1 bunc…" at bounding box center [236, 665] width 441 height 418
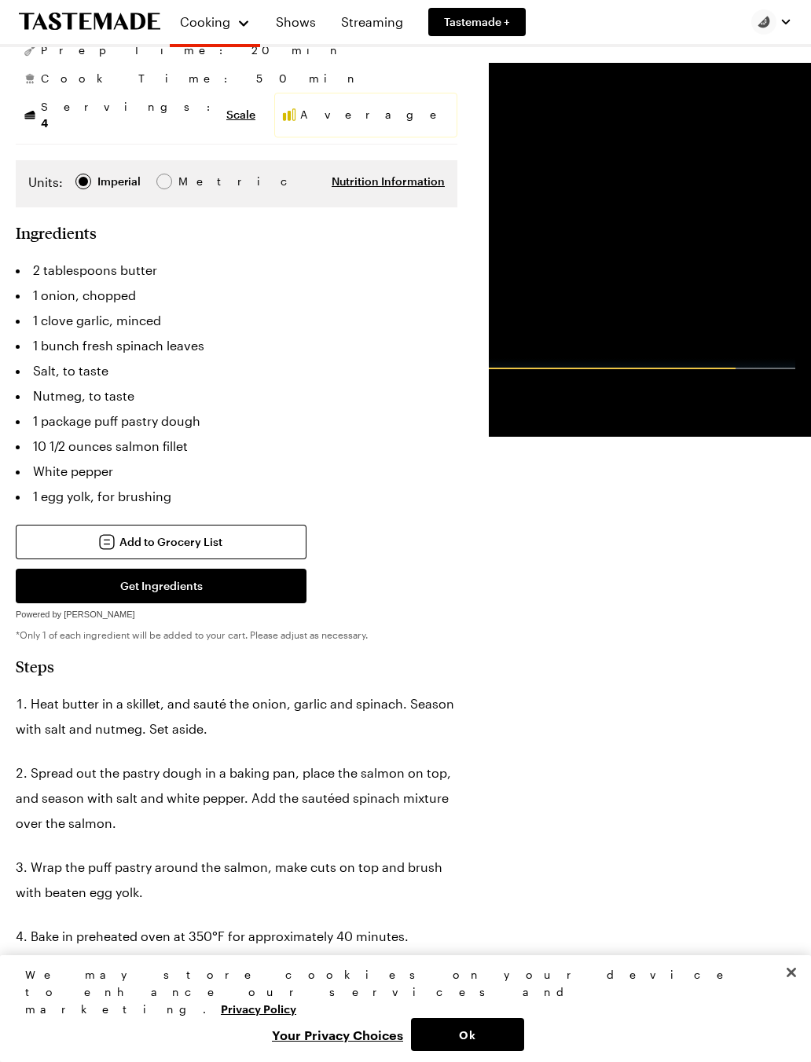
scroll to position [361, 0]
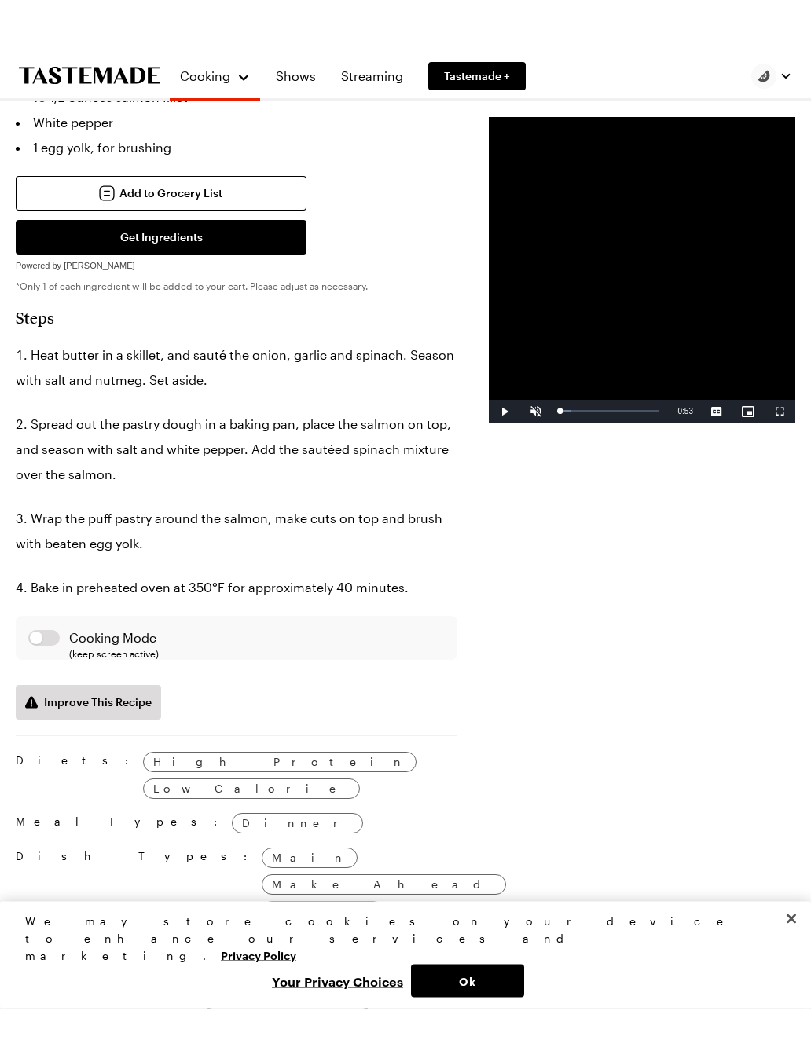
scroll to position [753, 0]
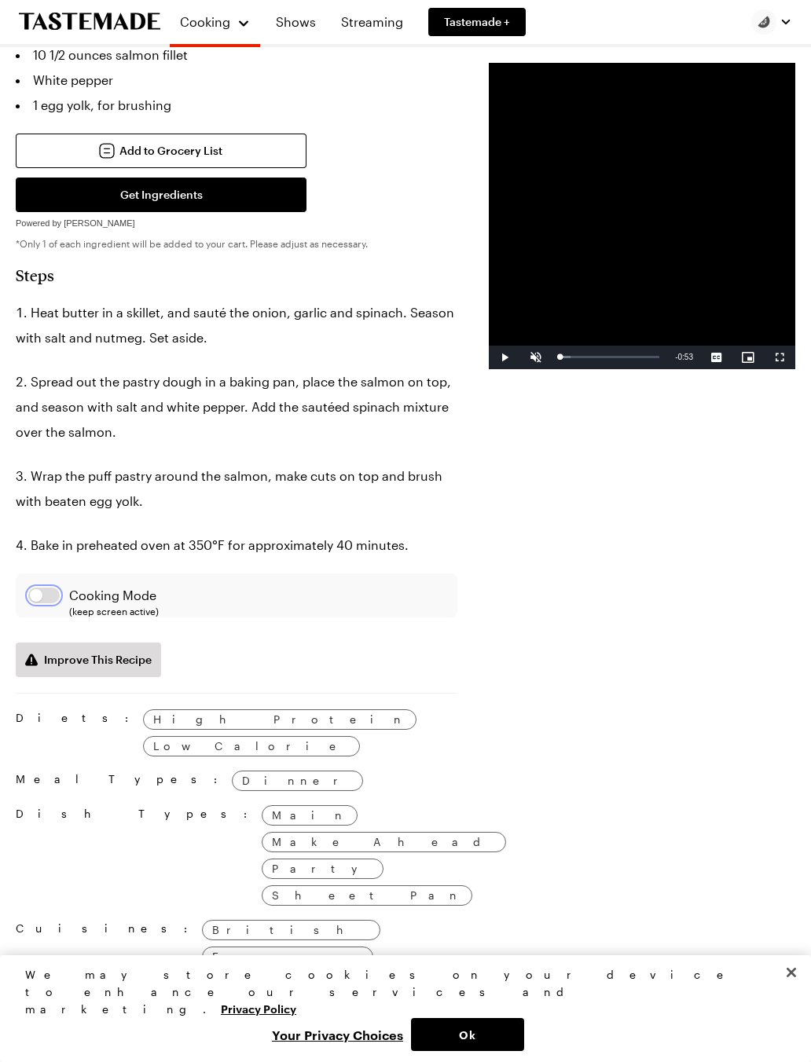
click at [49, 603] on button "button" at bounding box center [43, 596] width 31 height 16
click at [293, 605] on span "Cooking Mode (keep screen active)" at bounding box center [256, 595] width 375 height 19
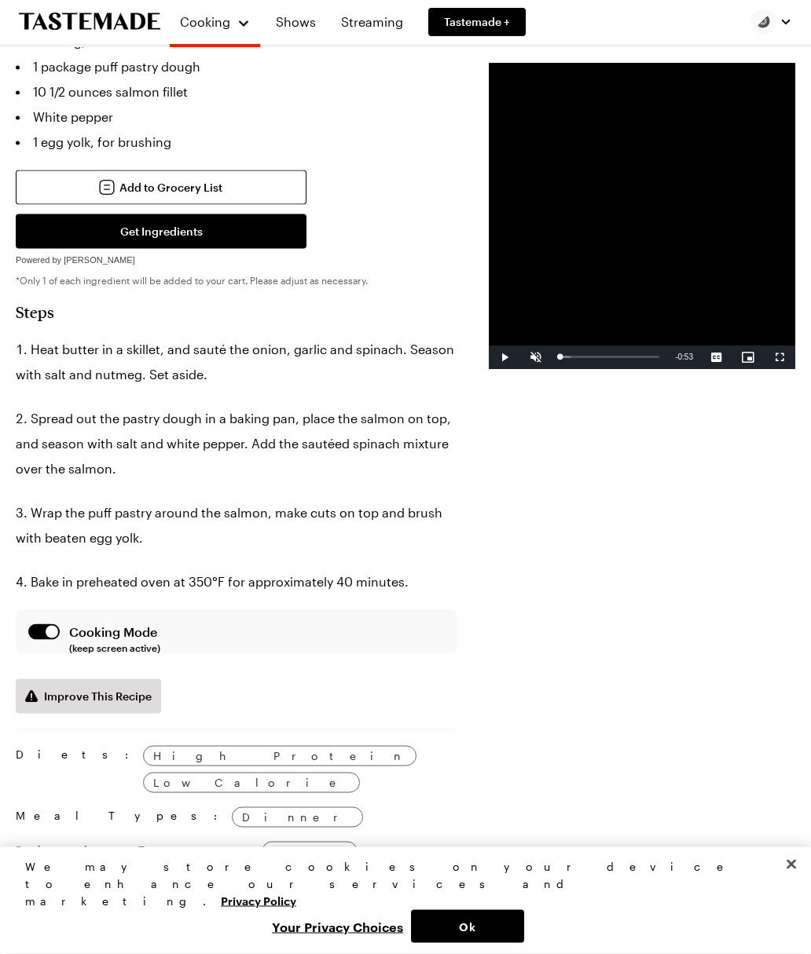
scroll to position [706, 0]
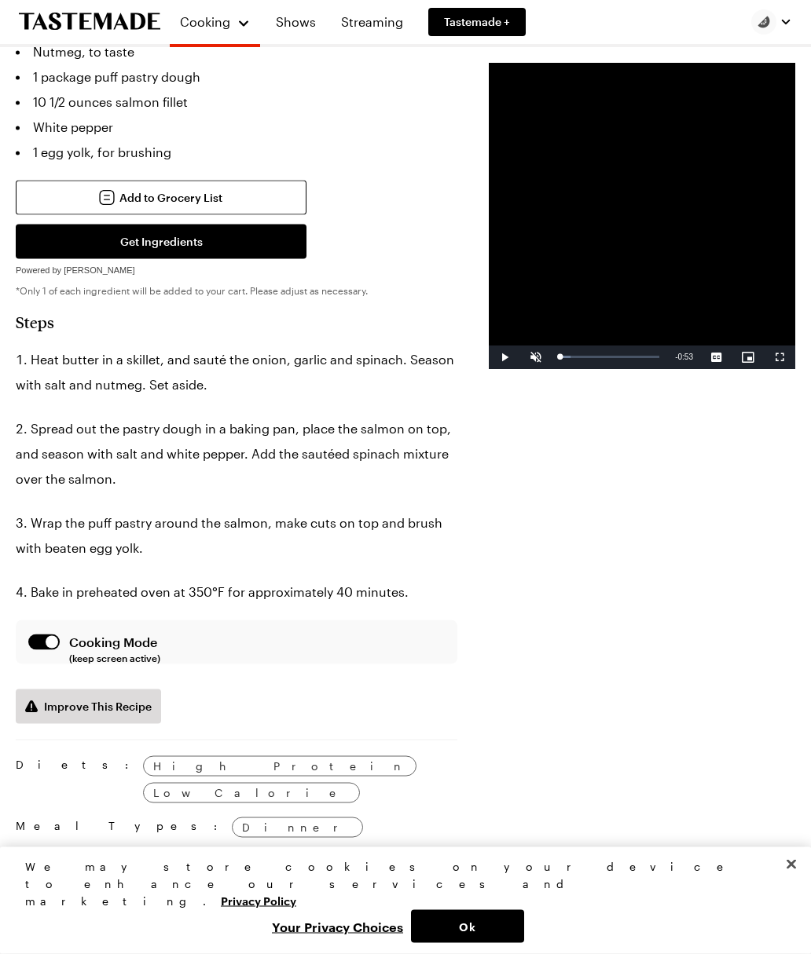
type textarea "x"
